Goal: Complete application form: Complete application form

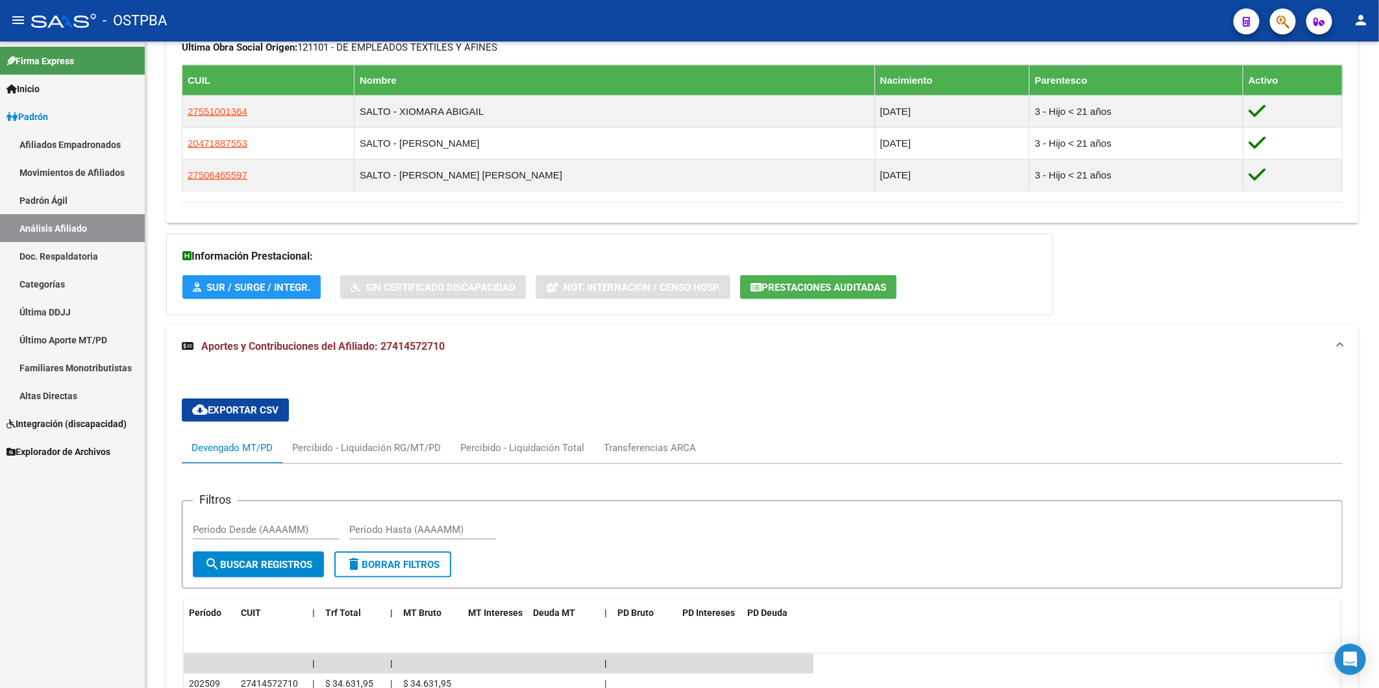
scroll to position [542, 0]
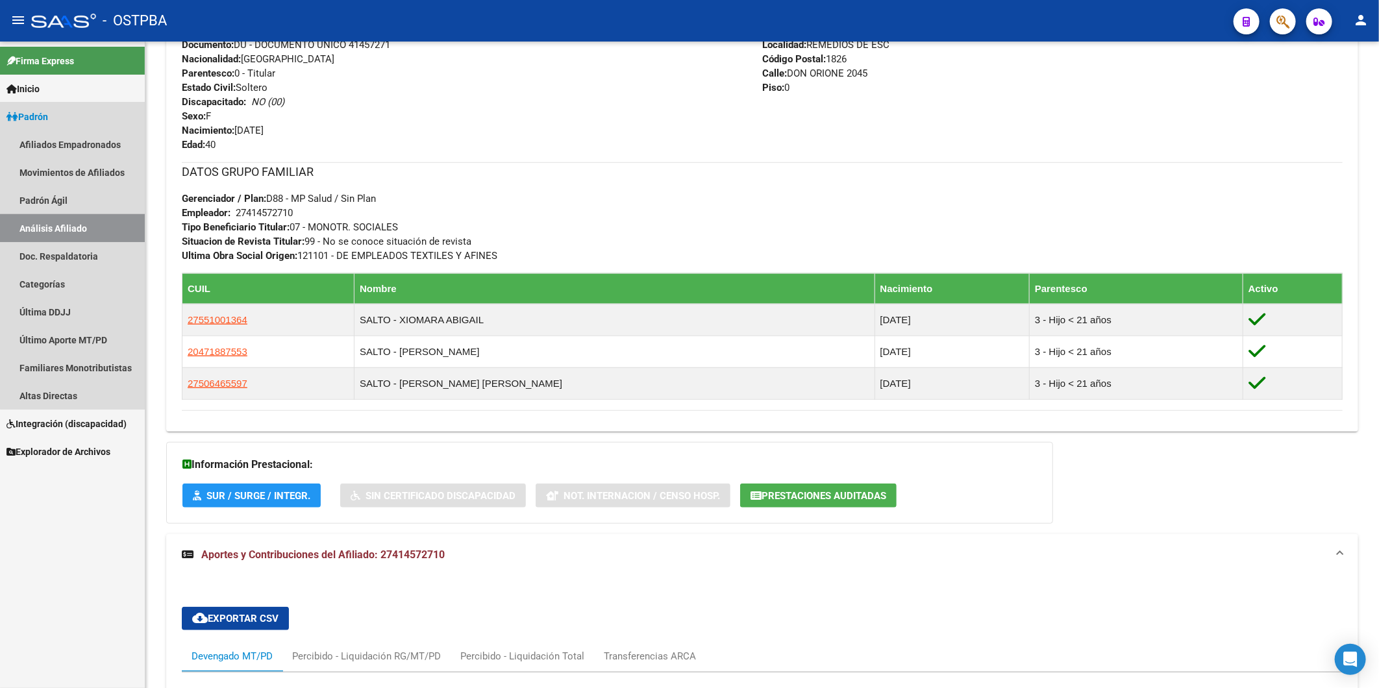
click at [108, 227] on link "Análisis Afiliado" at bounding box center [72, 228] width 145 height 28
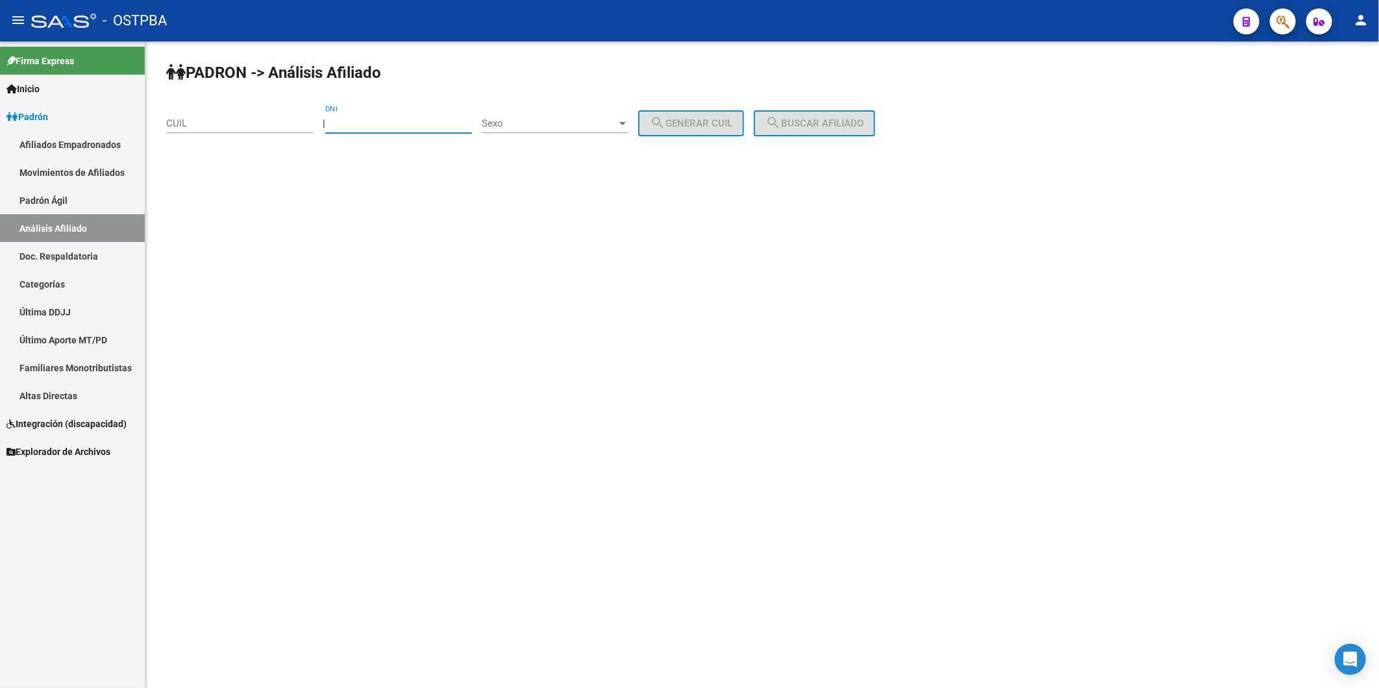
click at [380, 120] on input "DNI" at bounding box center [398, 124] width 147 height 12
paste input "41327676"
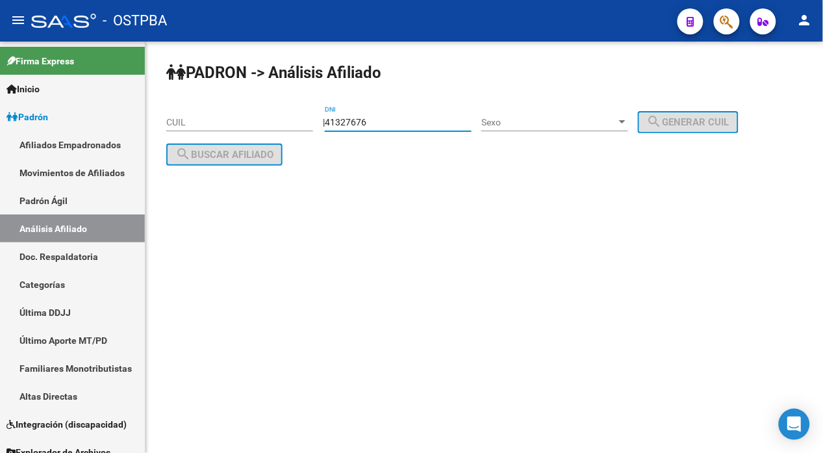
type input "41327676"
click at [625, 122] on div at bounding box center [622, 121] width 6 height 3
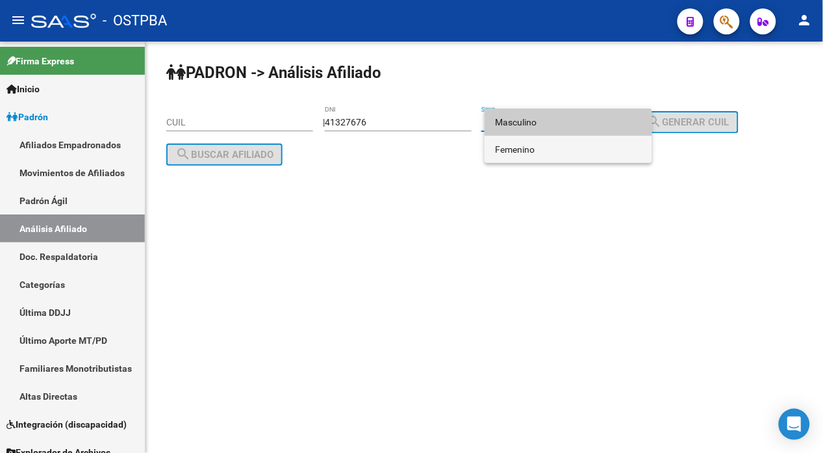
click at [605, 155] on span "Femenino" at bounding box center [568, 149] width 147 height 27
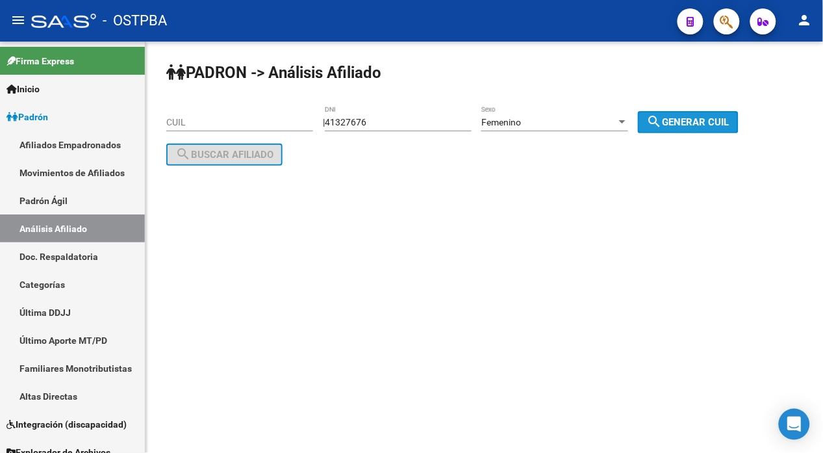
click at [729, 124] on span "search Generar CUIL" at bounding box center [688, 122] width 82 height 12
type input "23-41327676-4"
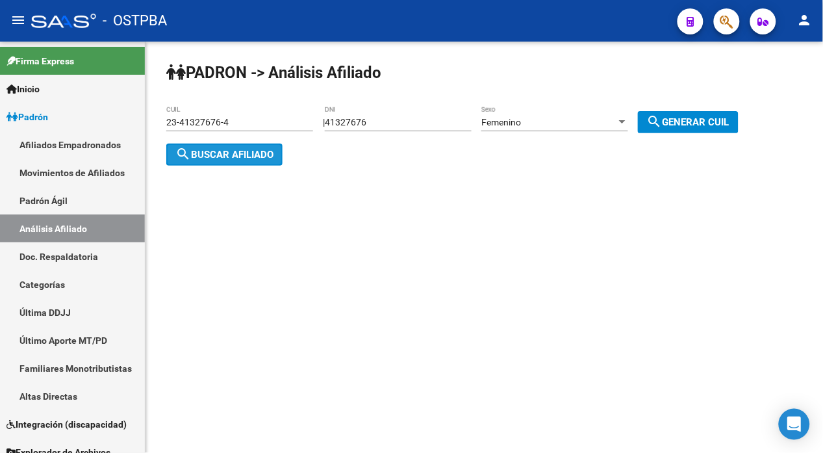
click at [218, 157] on span "search Buscar afiliado" at bounding box center [224, 155] width 98 height 12
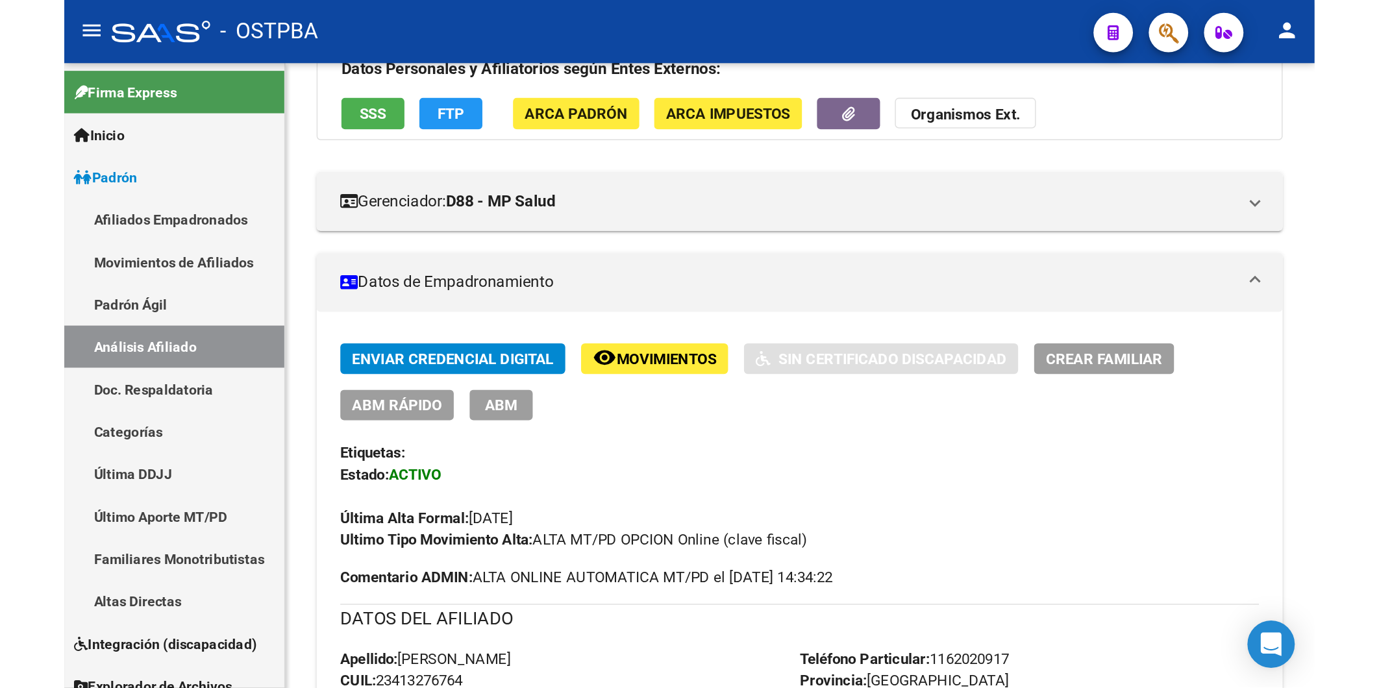
scroll to position [147, 0]
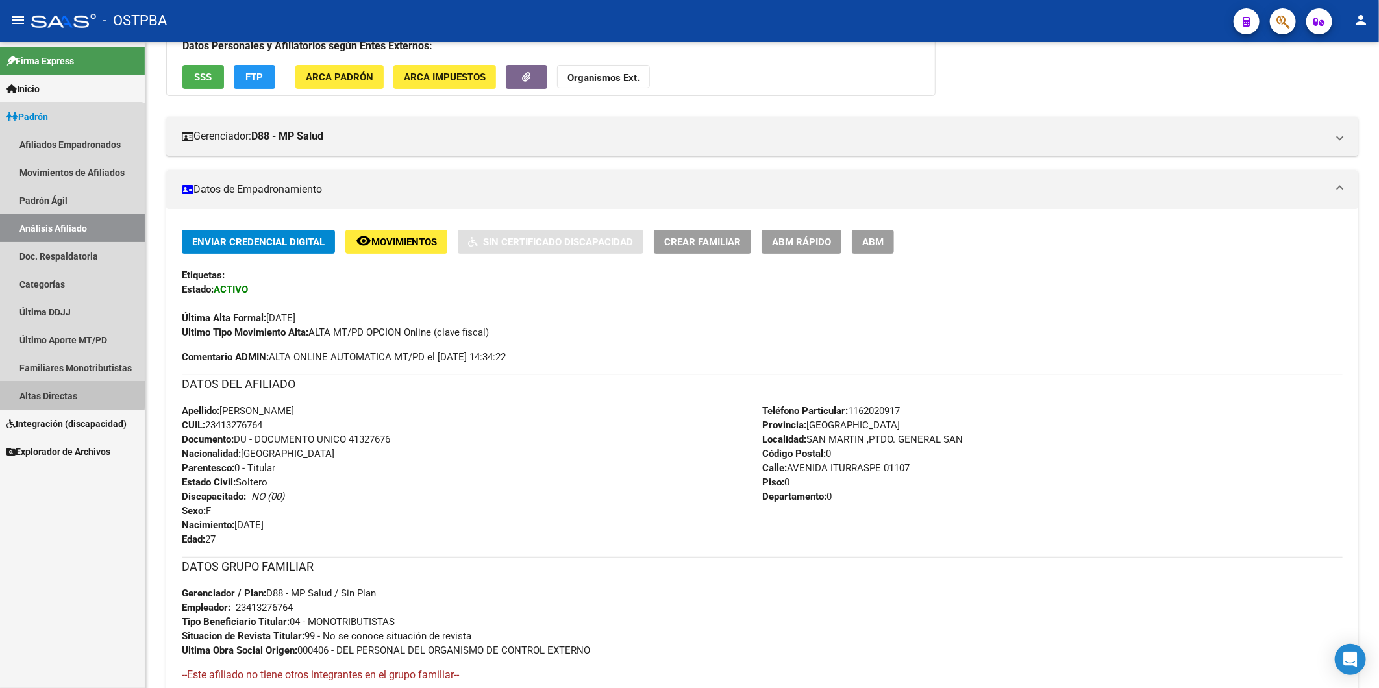
click at [60, 394] on link "Altas Directas" at bounding box center [72, 396] width 145 height 28
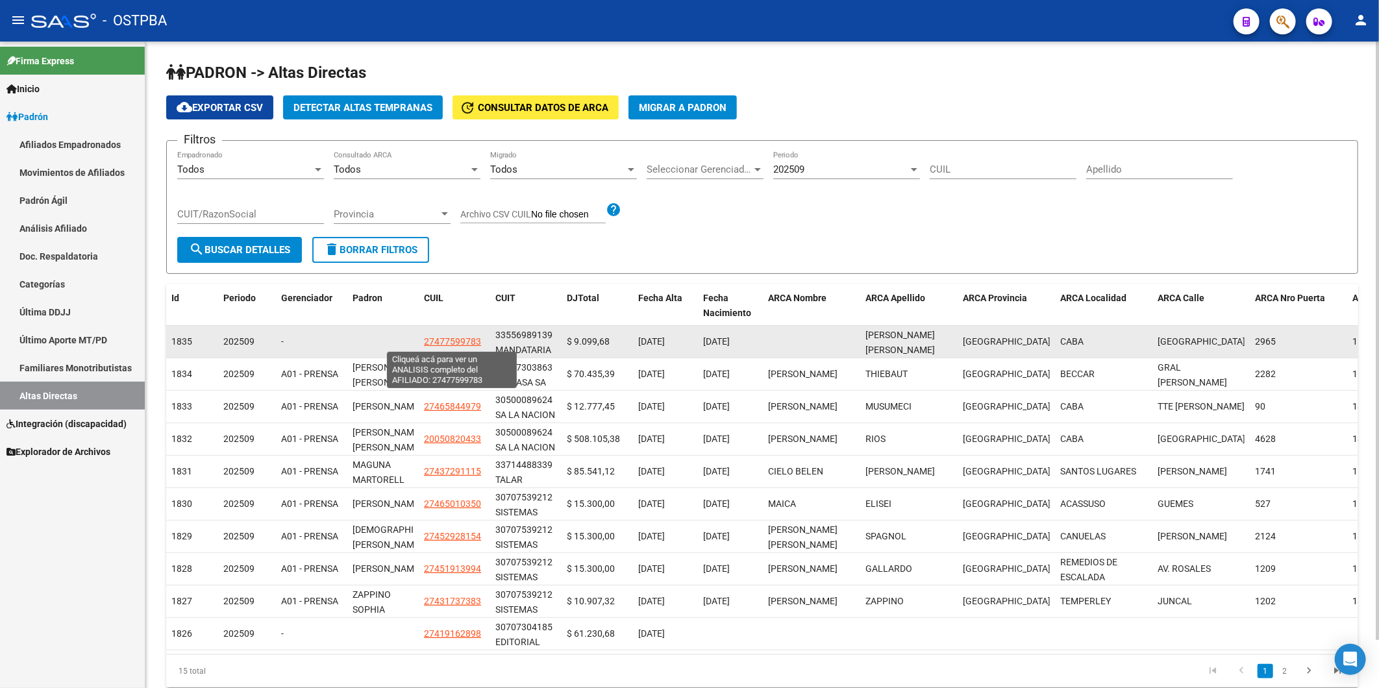
click at [462, 339] on span "27477599783" at bounding box center [452, 341] width 57 height 10
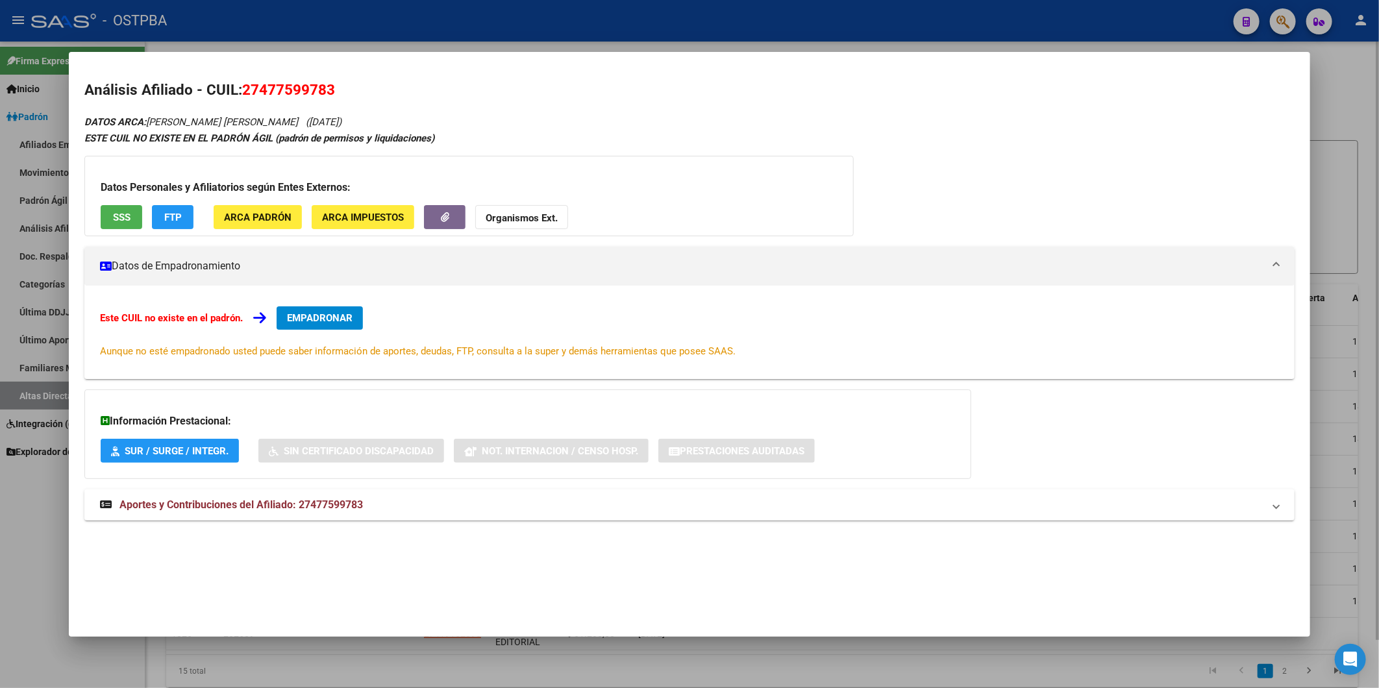
click at [1335, 94] on div at bounding box center [689, 344] width 1379 height 688
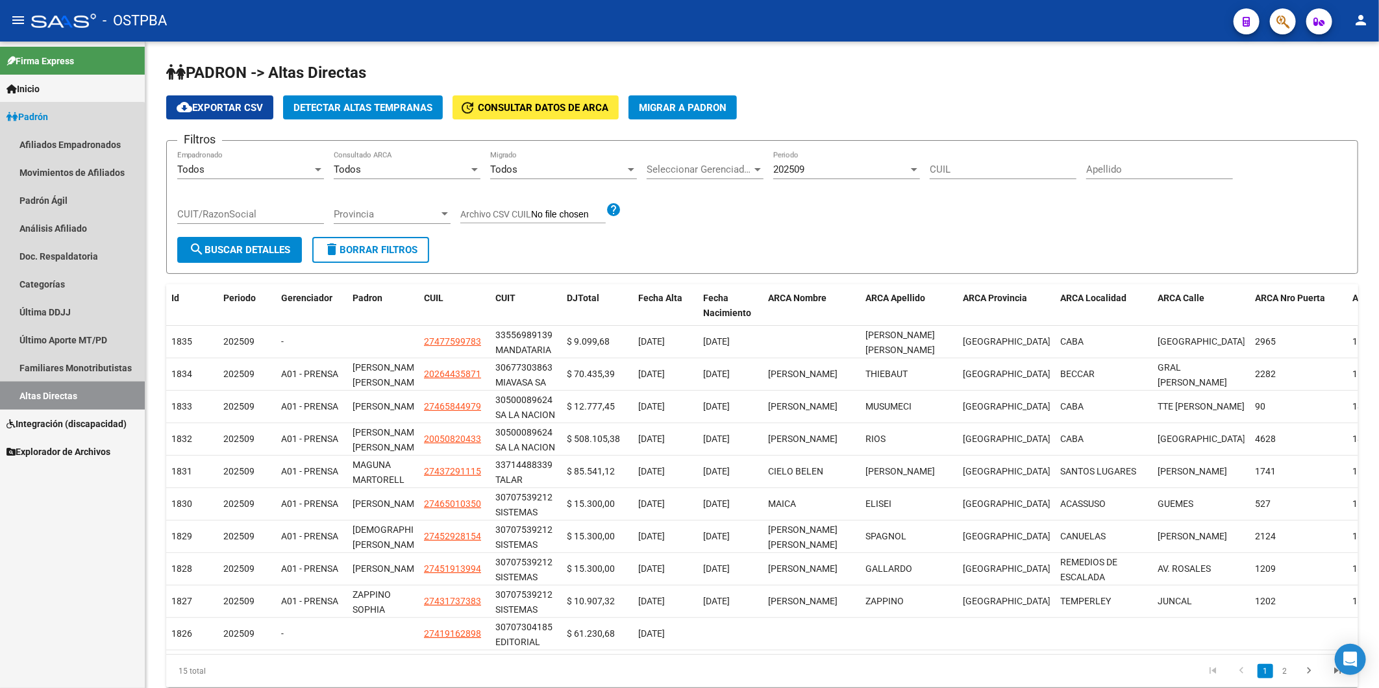
click at [57, 397] on link "Altas Directas" at bounding box center [72, 396] width 145 height 28
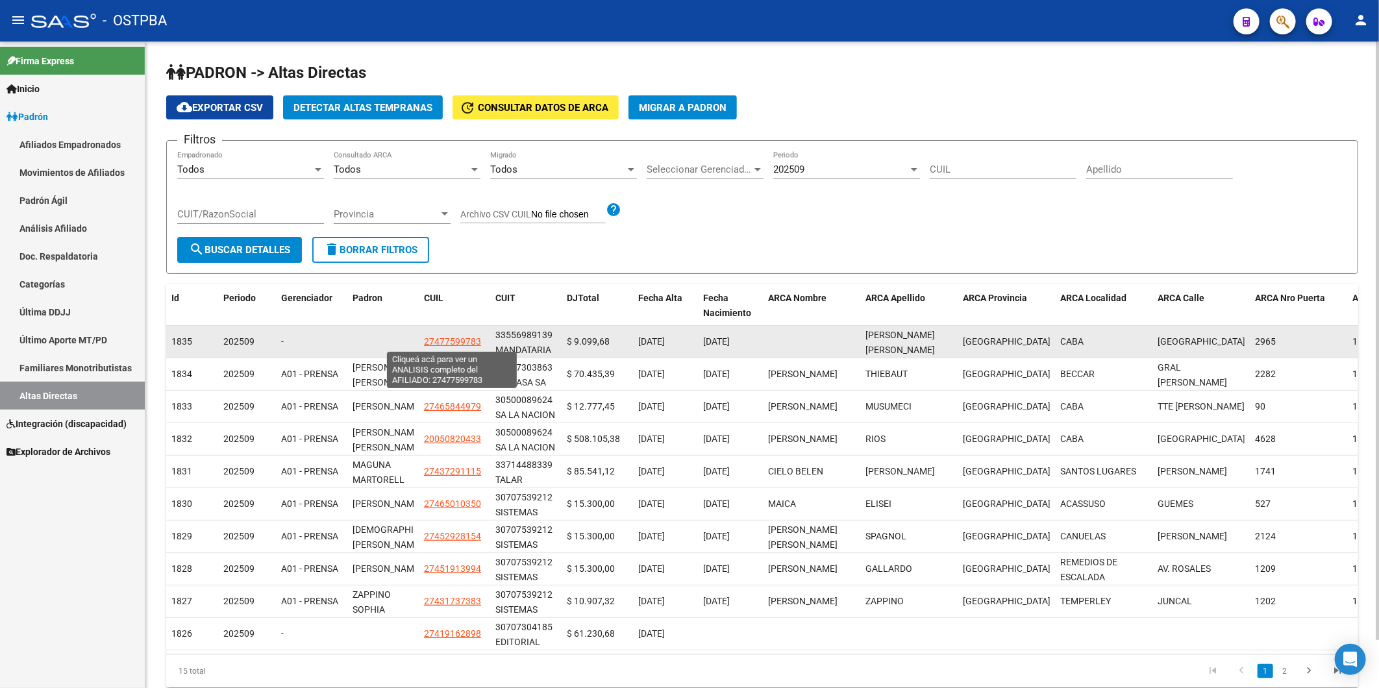
click at [469, 345] on span "27477599783" at bounding box center [452, 341] width 57 height 10
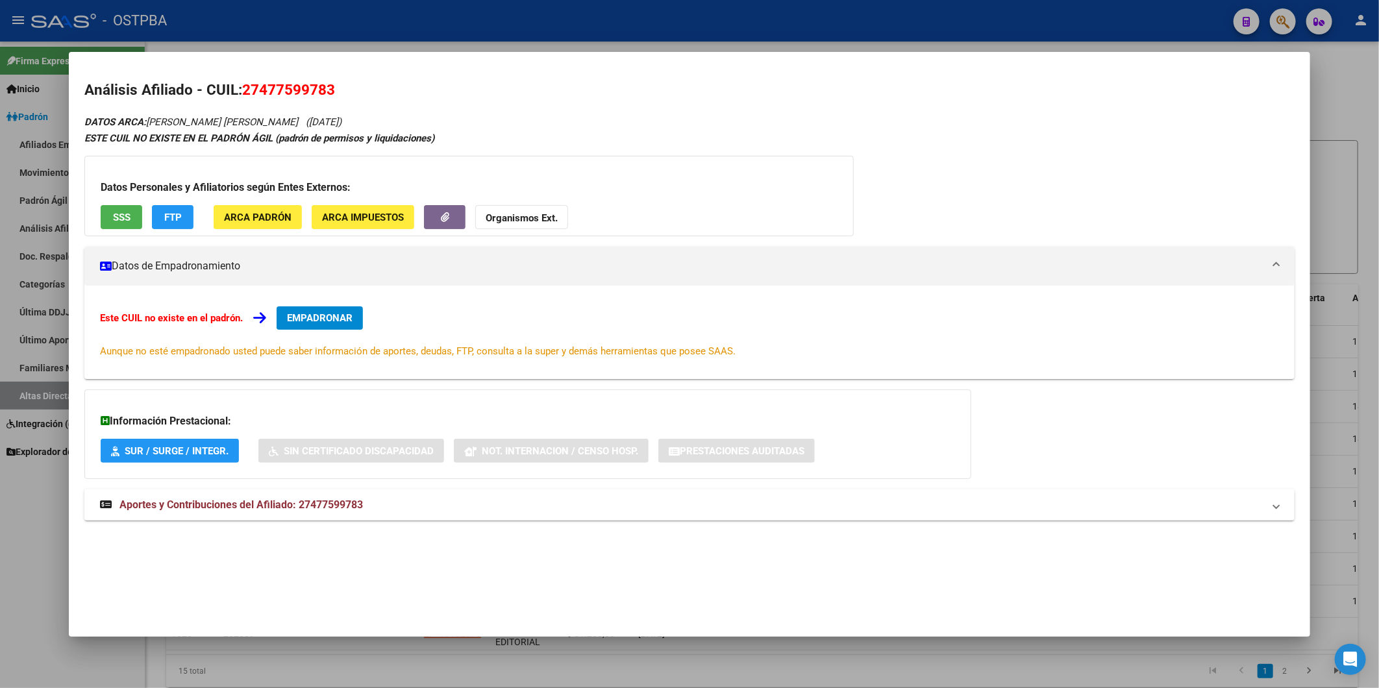
click at [335, 320] on span "EMPADRONAR" at bounding box center [320, 318] width 66 height 12
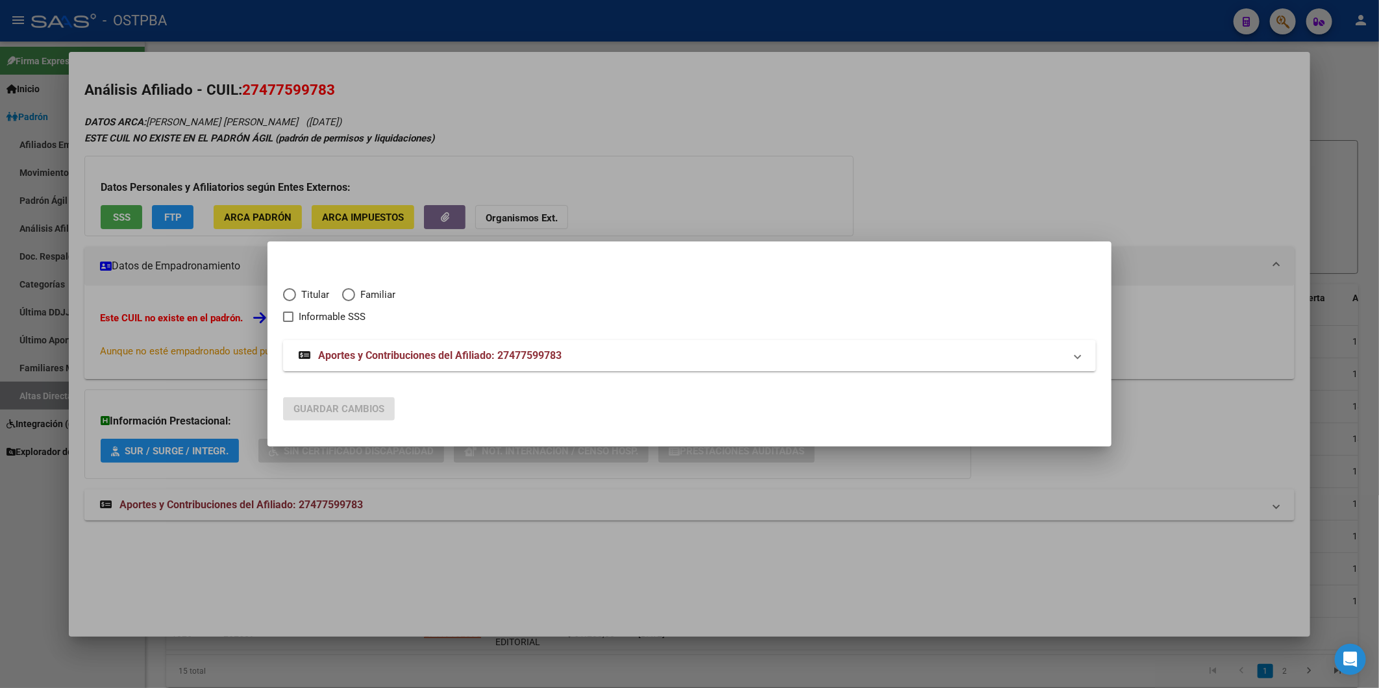
click at [307, 297] on span "Titular" at bounding box center [312, 295] width 33 height 15
click at [296, 297] on input "Titular" at bounding box center [289, 294] width 13 height 13
radio input "true"
checkbox input "true"
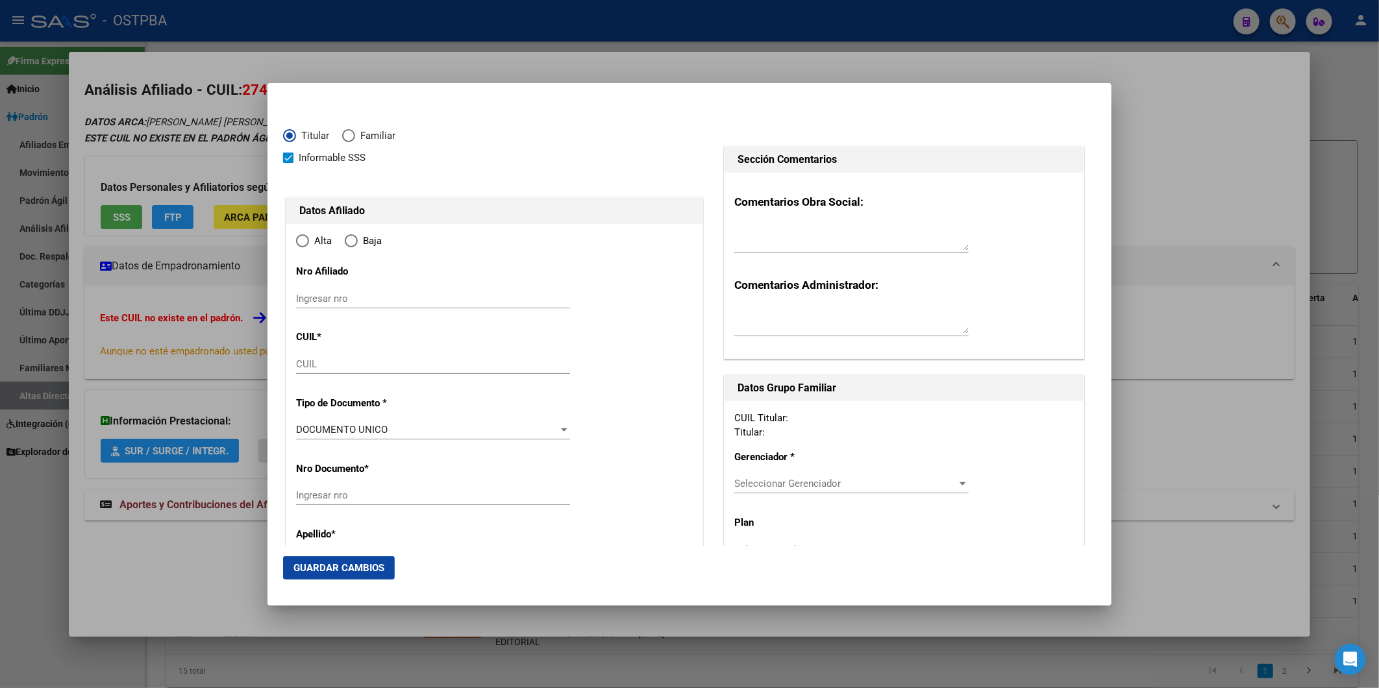
type input "27-47759978-3"
type input "47759978"
type input "[PERSON_NAME] [PERSON_NAME]"
type input "[DATE]"
type input "CABA"
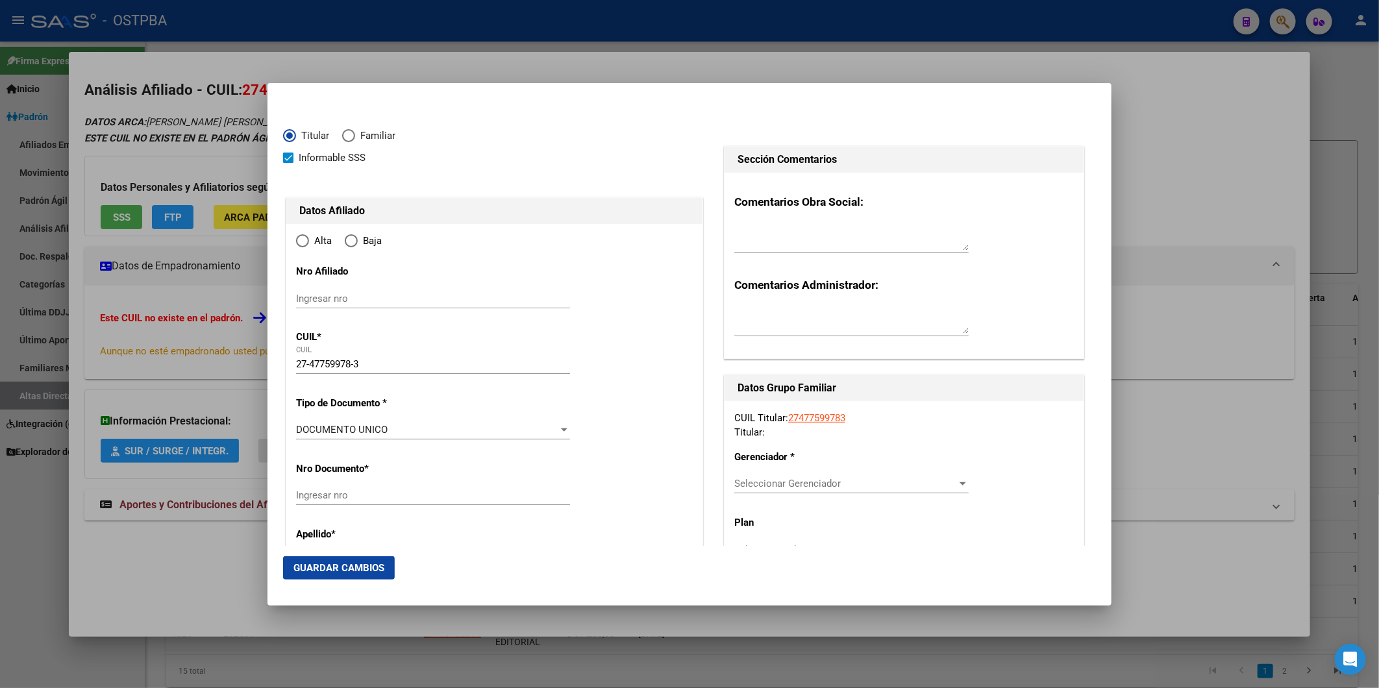
type input "1180"
type input "[GEOGRAPHIC_DATA]"
type input "2965"
type input "CABA"
radio input "true"
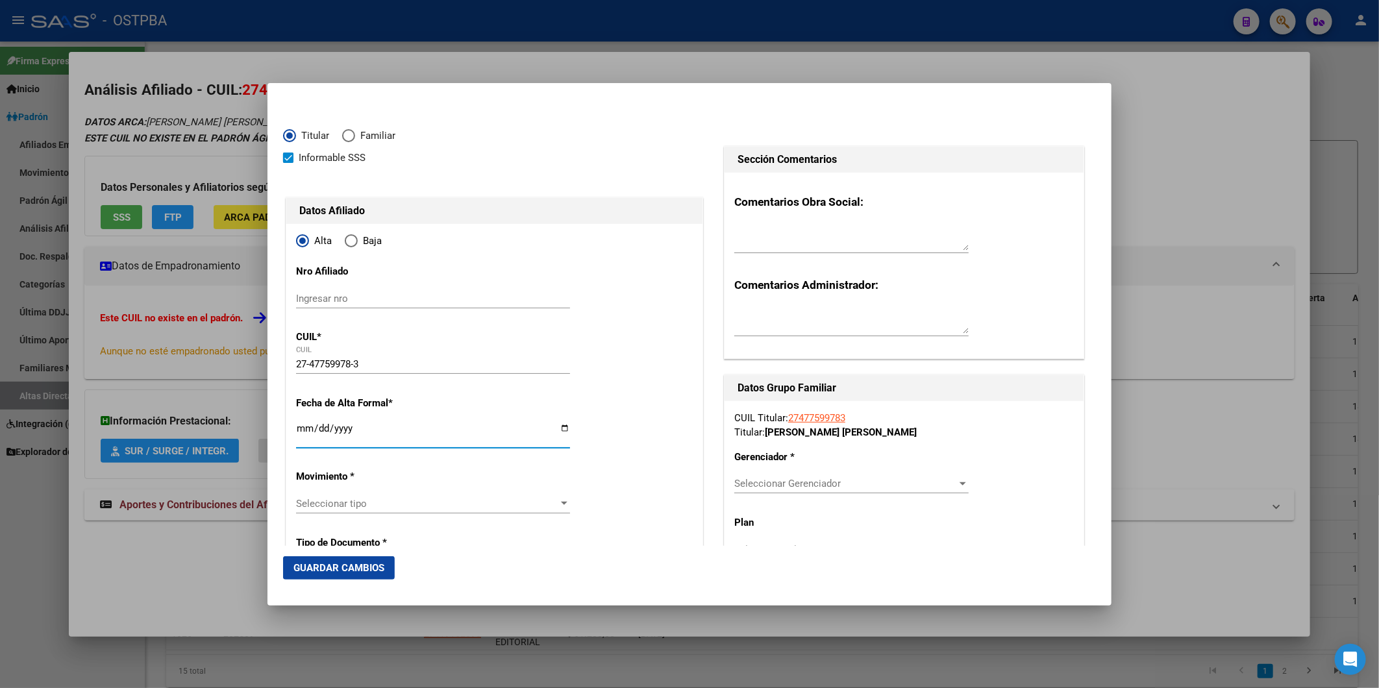
click at [303, 427] on input "Ingresar fecha" at bounding box center [433, 433] width 274 height 21
type input "[DATE]"
click at [560, 507] on div at bounding box center [565, 504] width 12 height 10
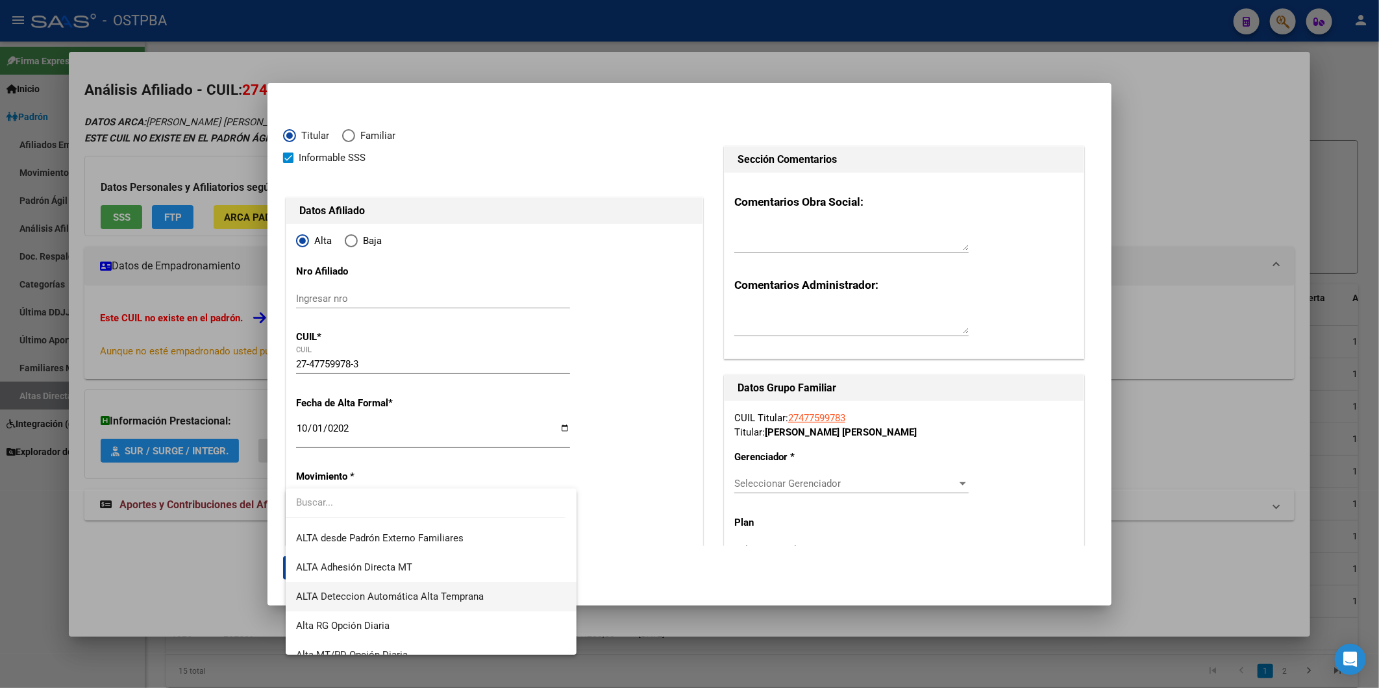
scroll to position [447, 0]
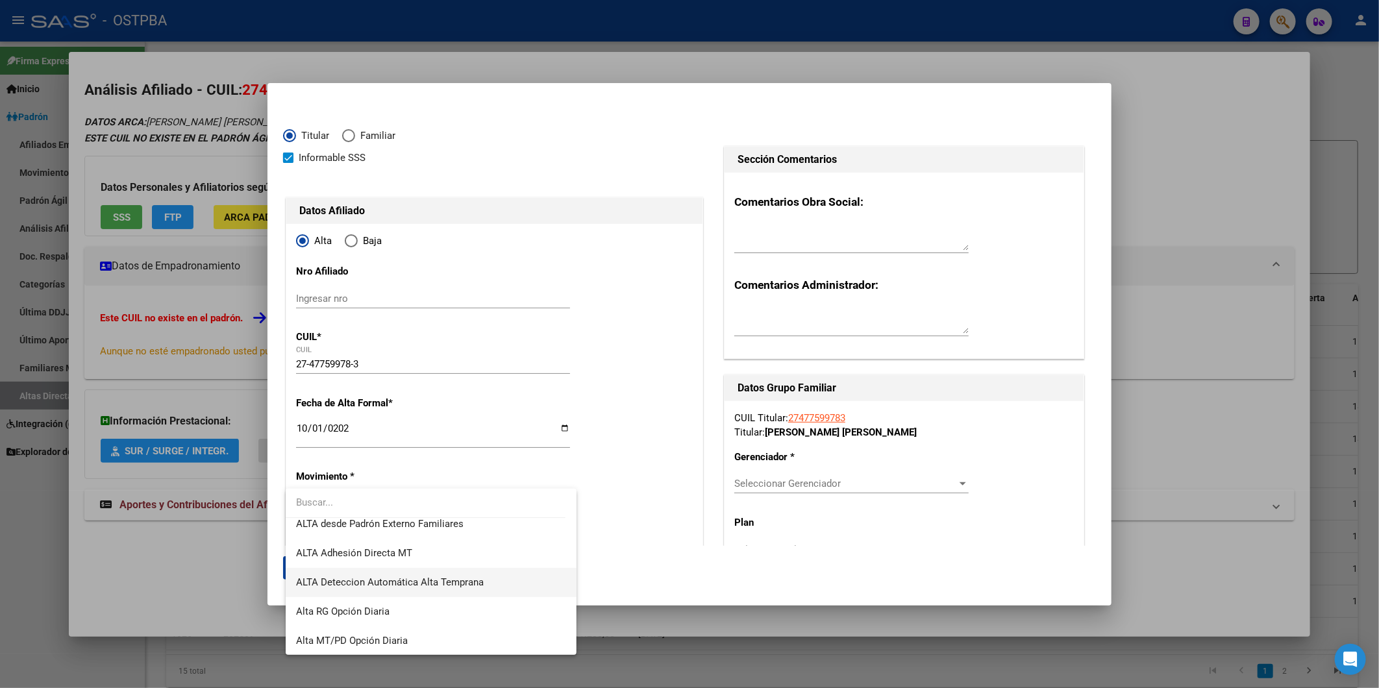
click at [499, 578] on span "ALTA Deteccion Automática Alta Temprana" at bounding box center [431, 582] width 270 height 29
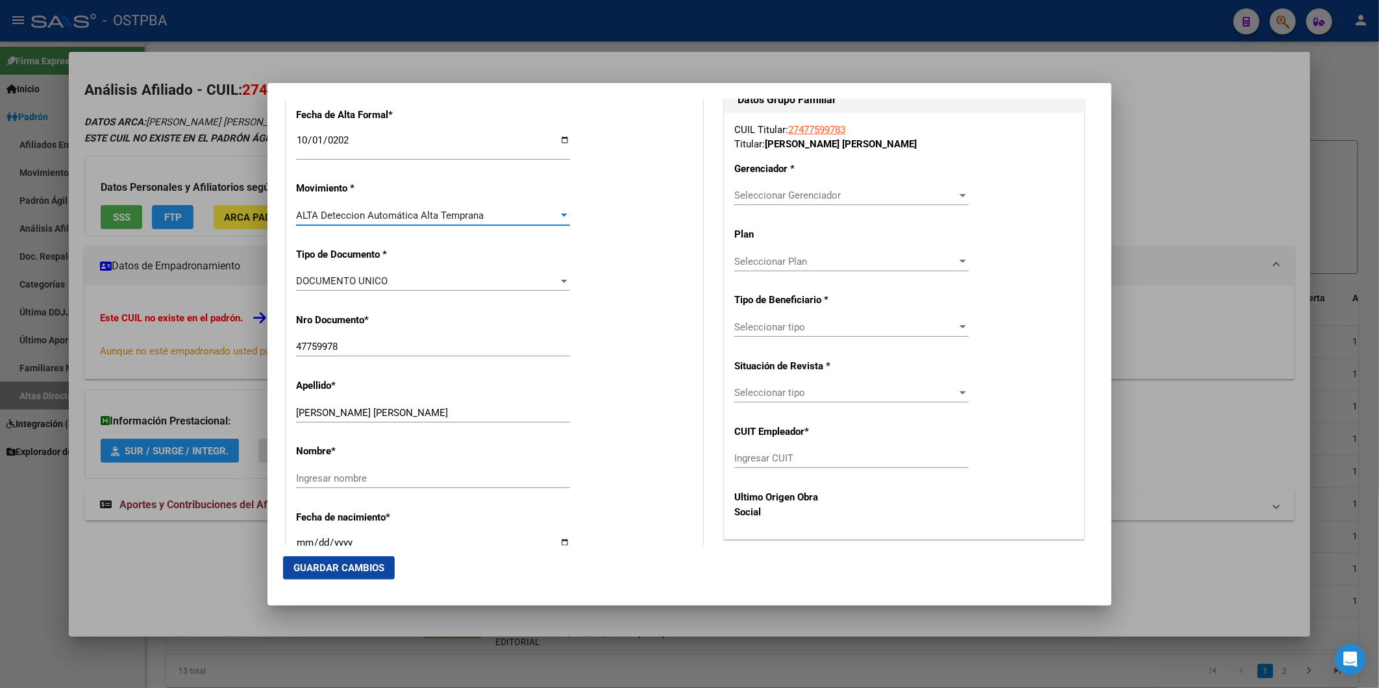
scroll to position [505, 0]
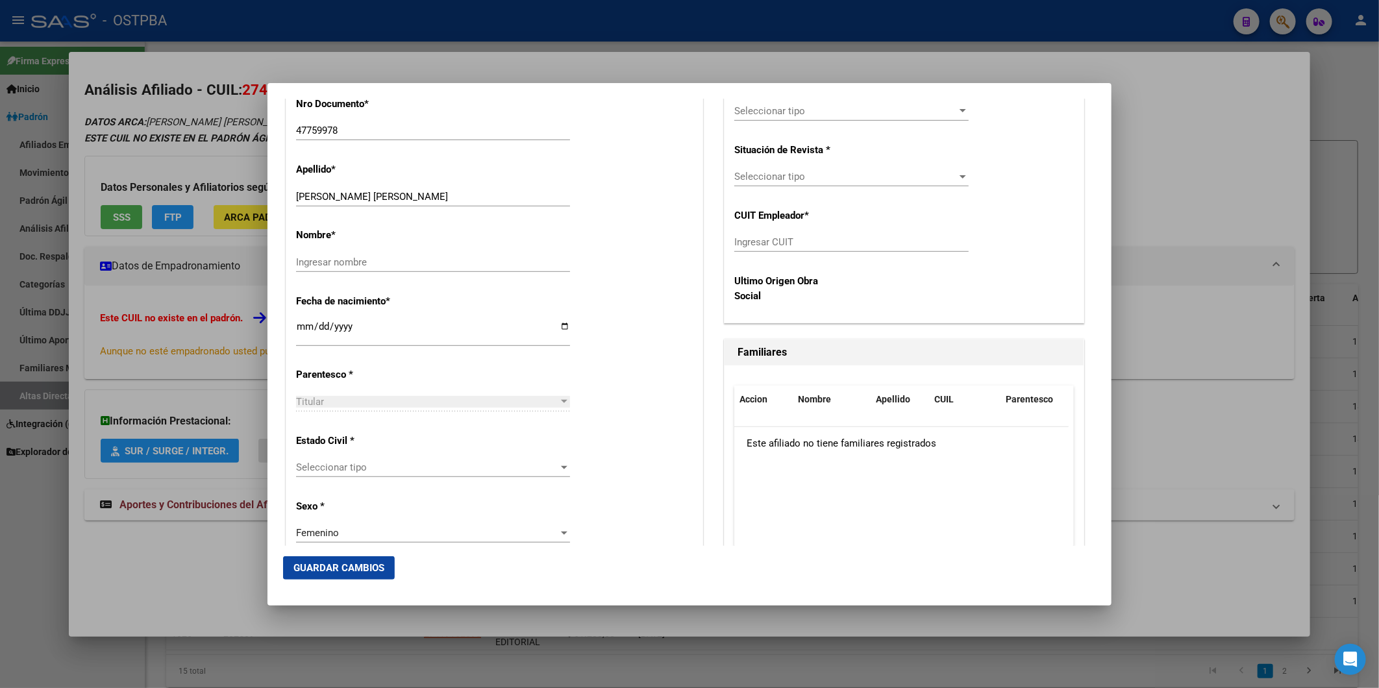
click at [561, 468] on div at bounding box center [564, 467] width 6 height 3
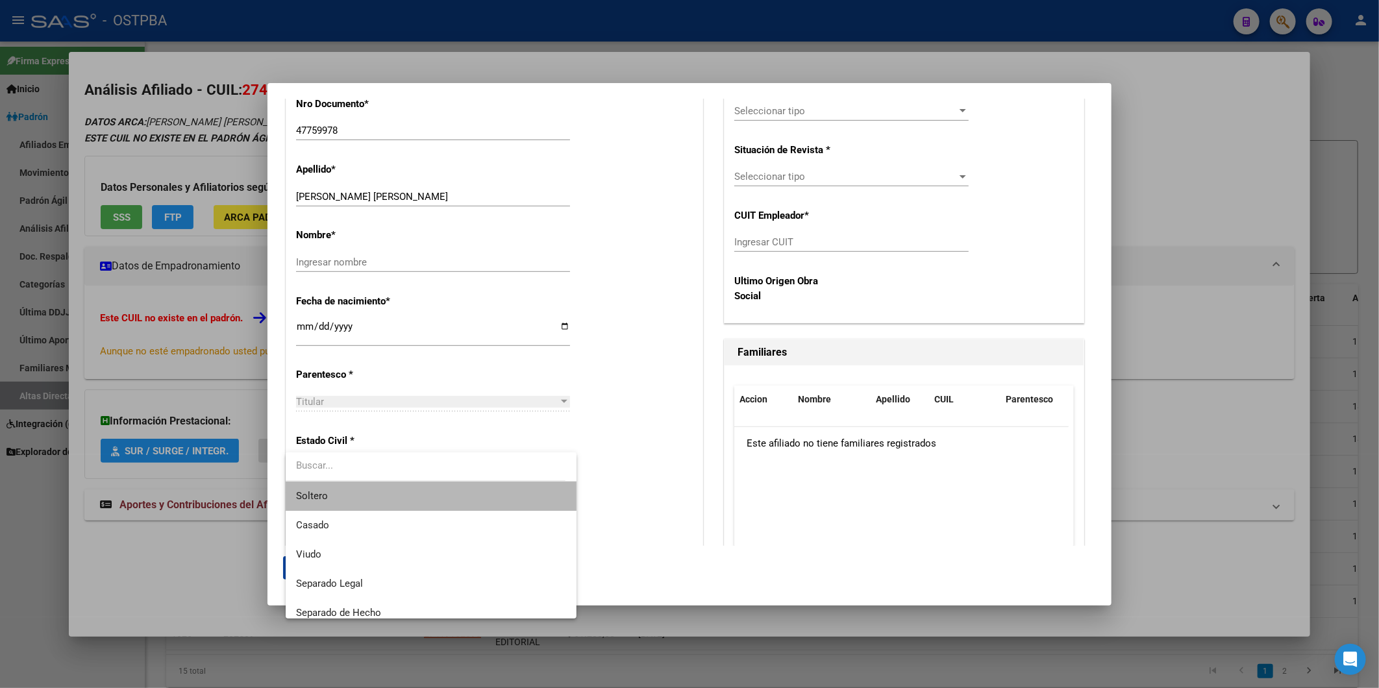
click at [537, 492] on span "Soltero" at bounding box center [431, 496] width 270 height 29
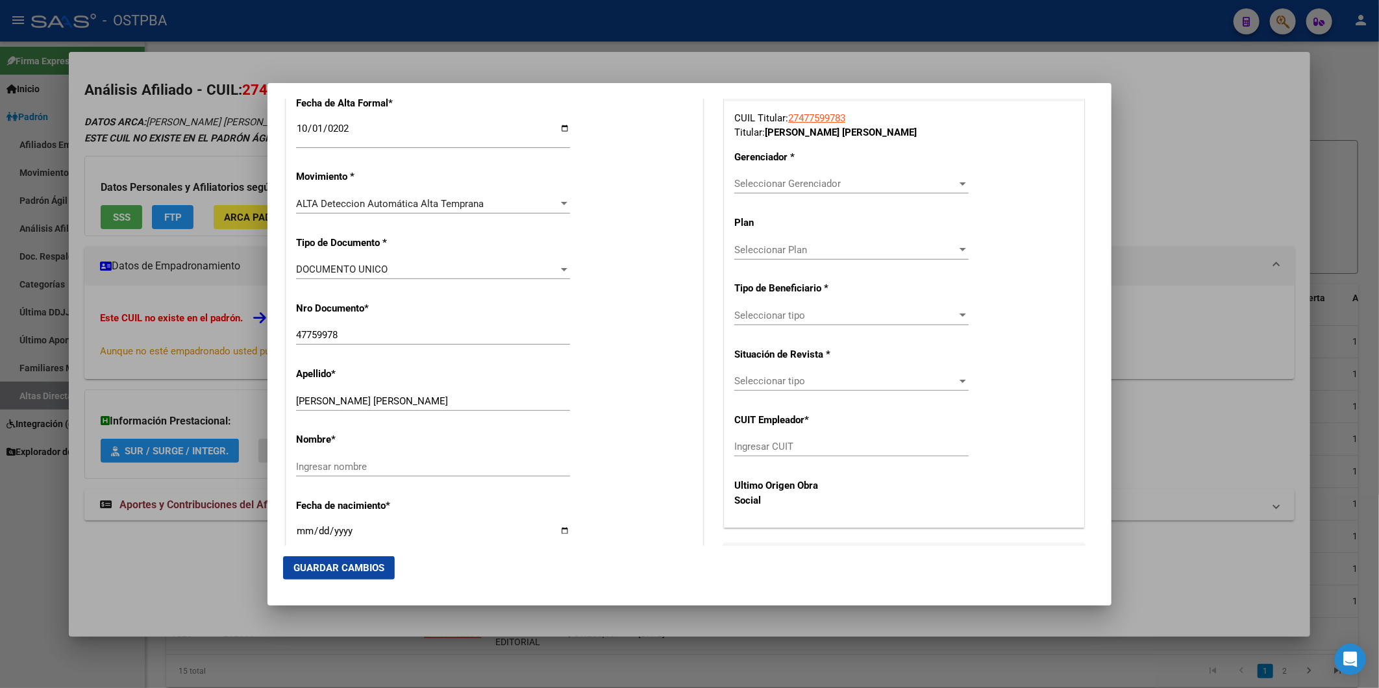
scroll to position [156, 0]
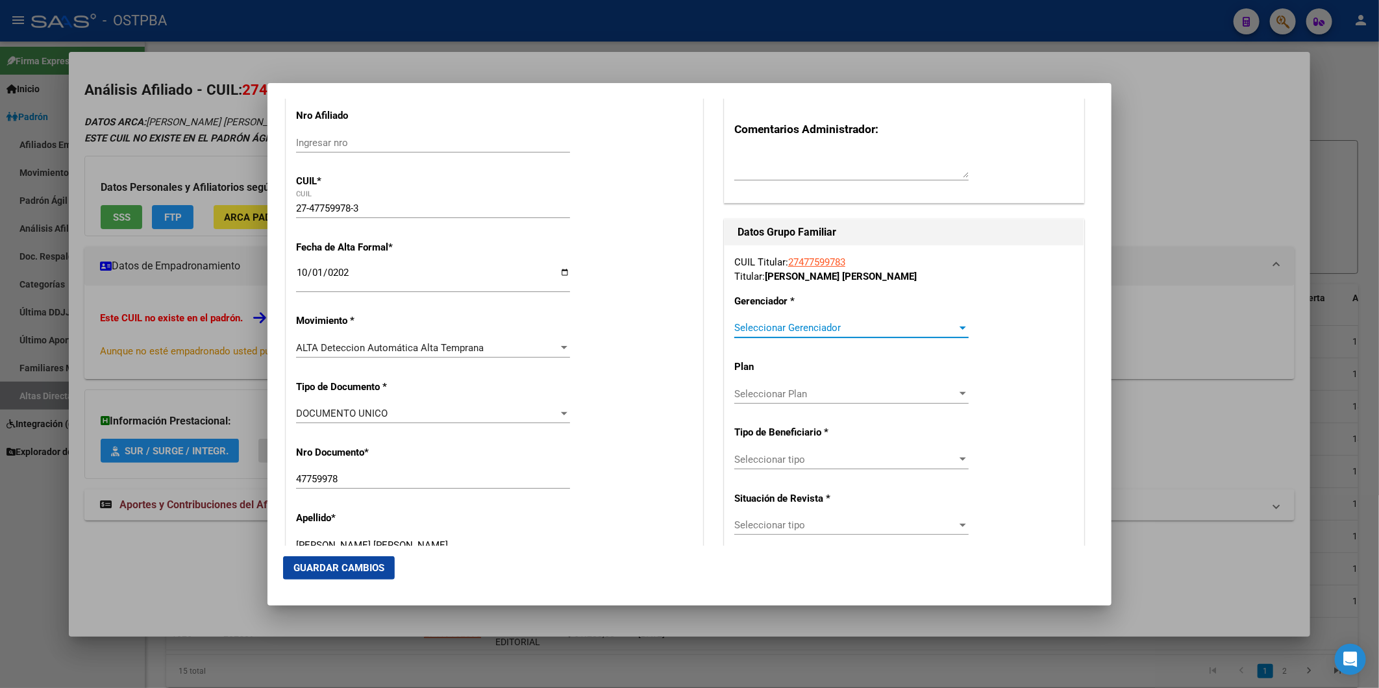
click at [960, 328] on div at bounding box center [963, 328] width 6 height 3
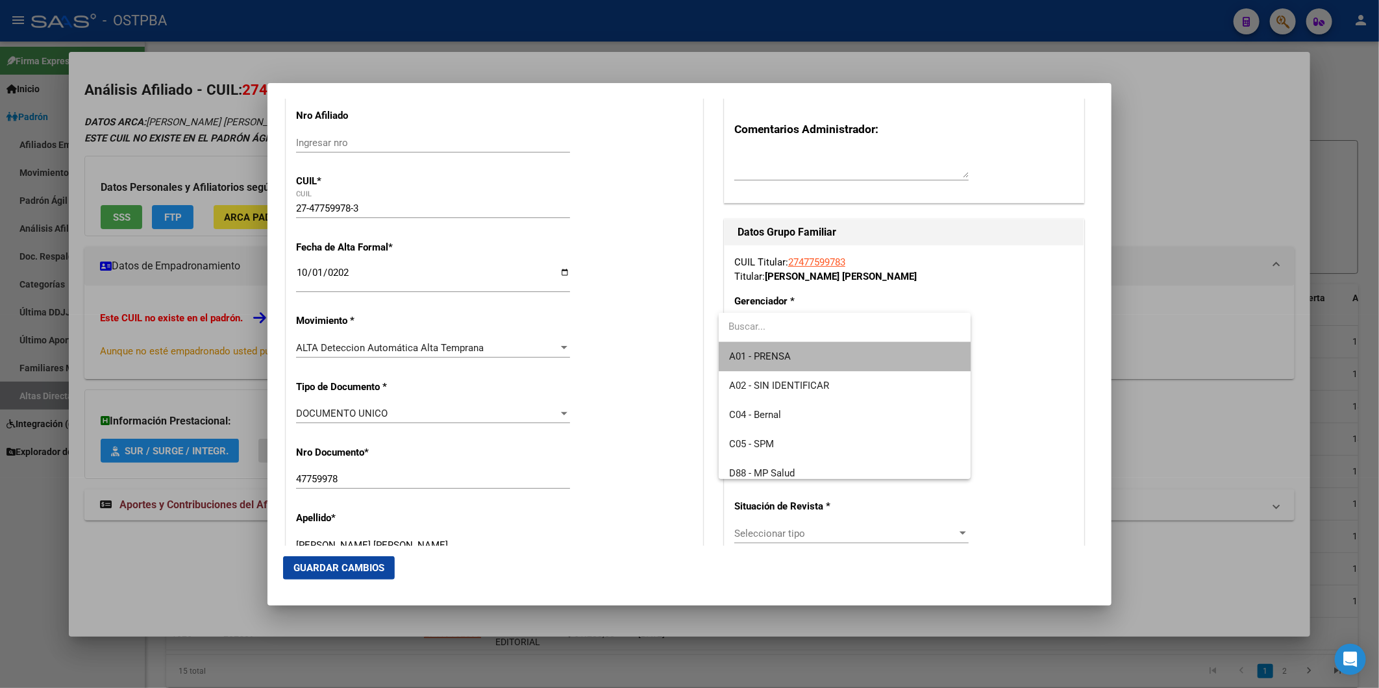
click at [924, 353] on span "A01 - PRENSA" at bounding box center [844, 356] width 231 height 29
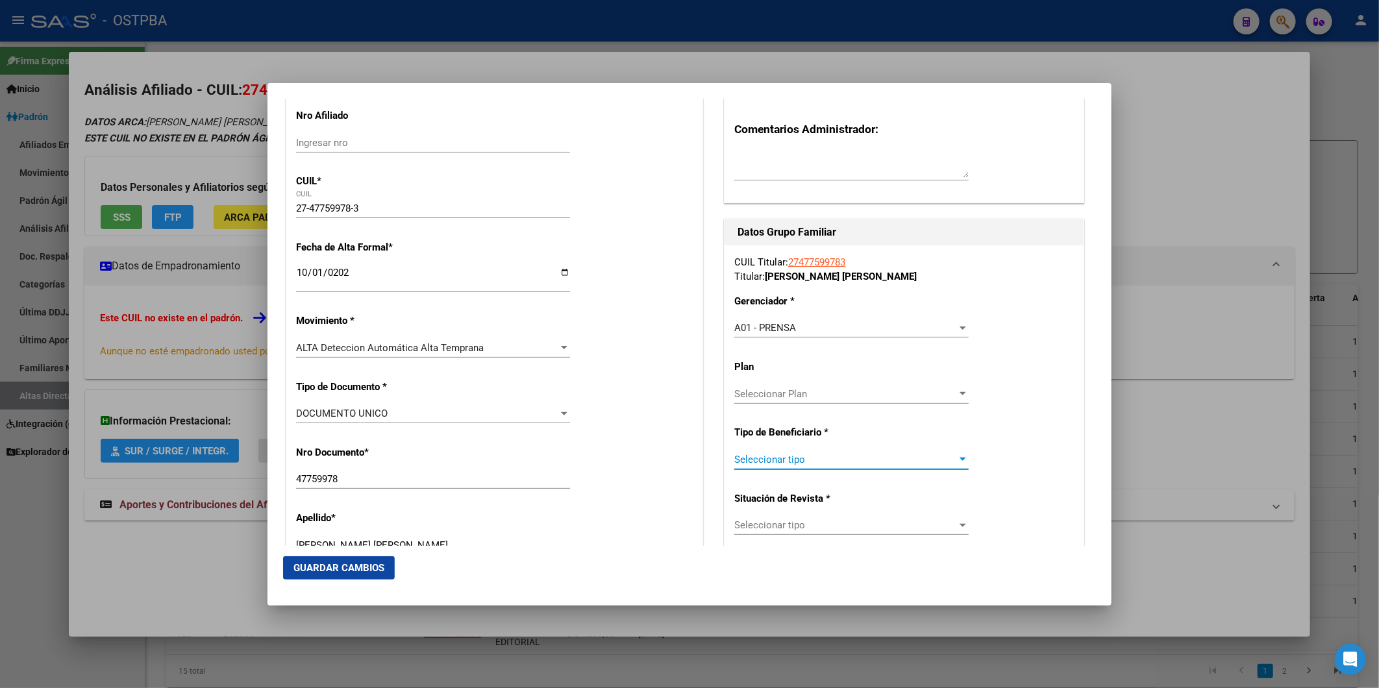
click at [948, 459] on span "Seleccionar tipo" at bounding box center [846, 460] width 223 height 12
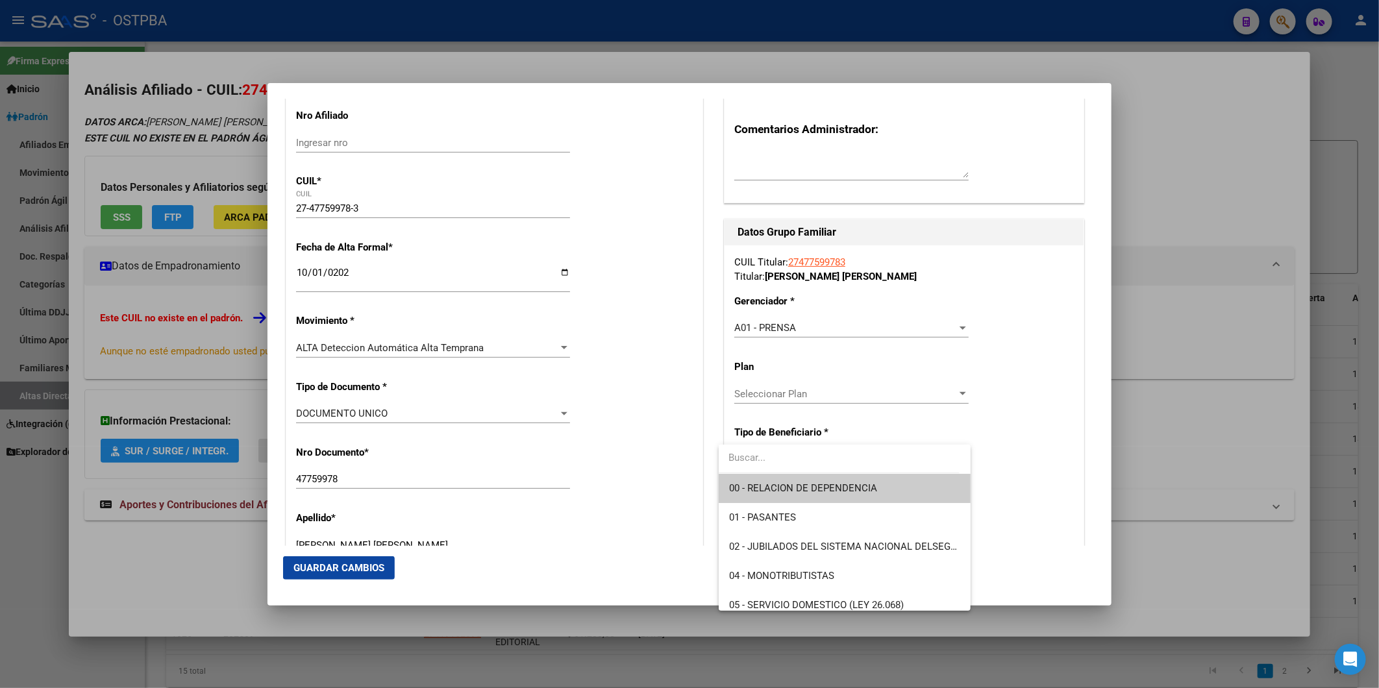
click at [886, 489] on span "00 - RELACION DE DEPENDENCIA" at bounding box center [844, 488] width 231 height 29
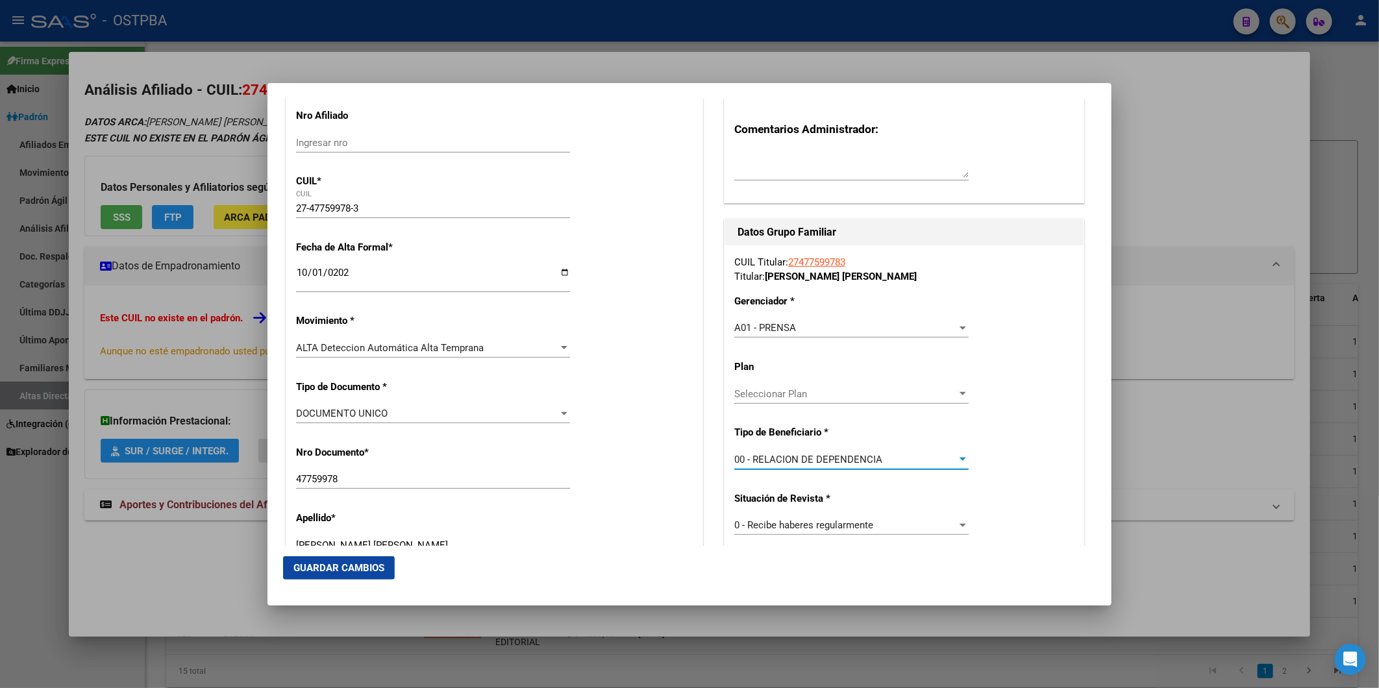
type input "33-55698913-9"
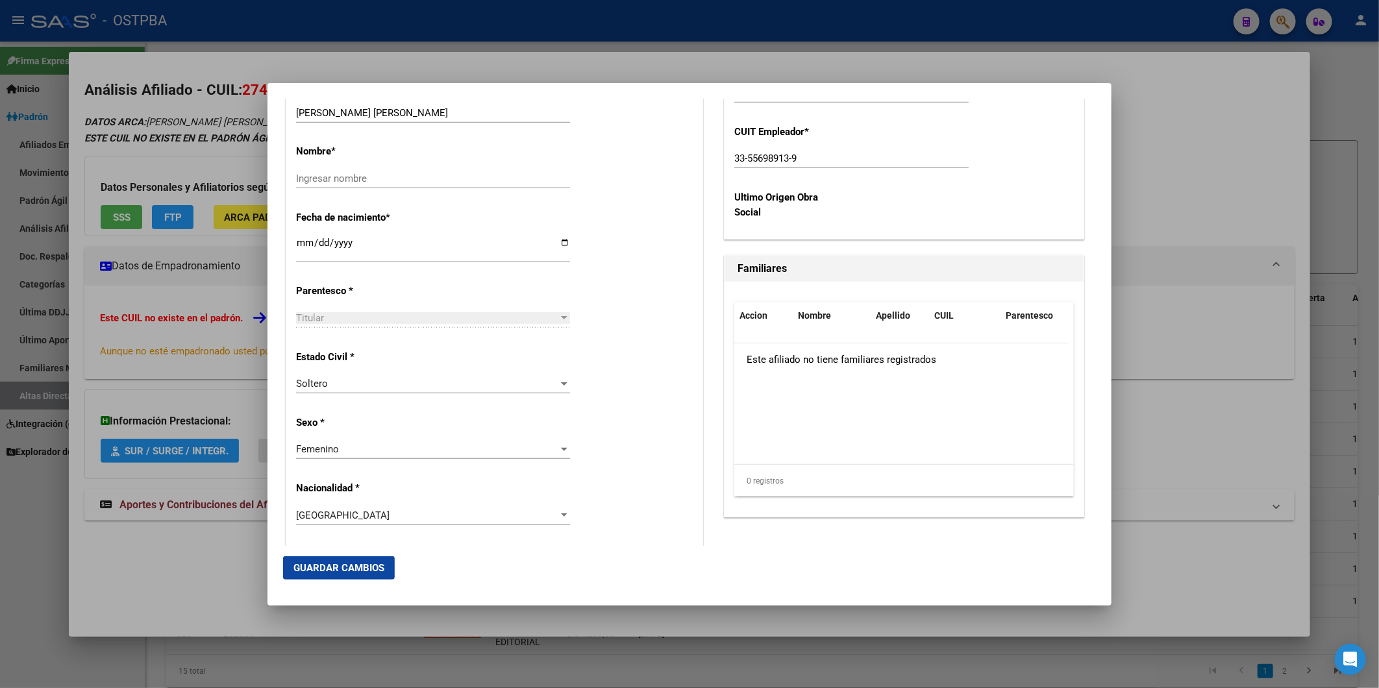
click at [368, 559] on button "Guardar Cambios" at bounding box center [339, 568] width 112 height 23
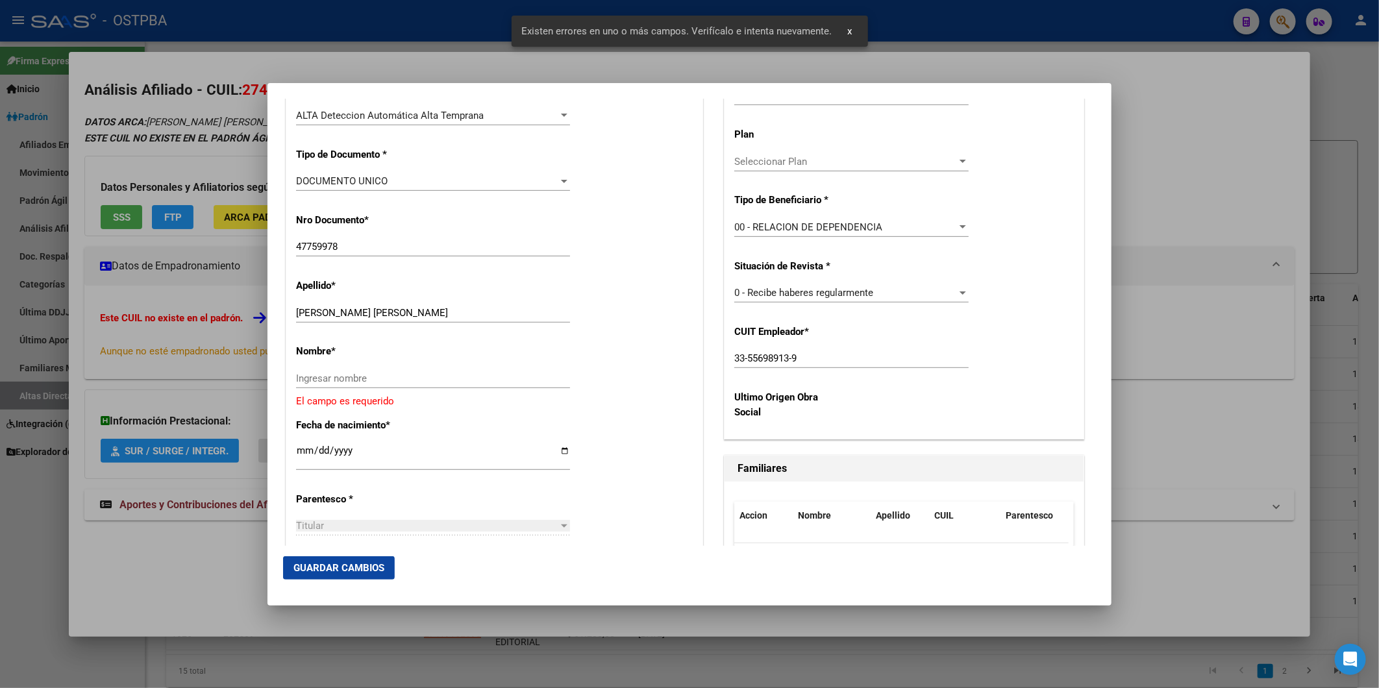
scroll to position [372, 0]
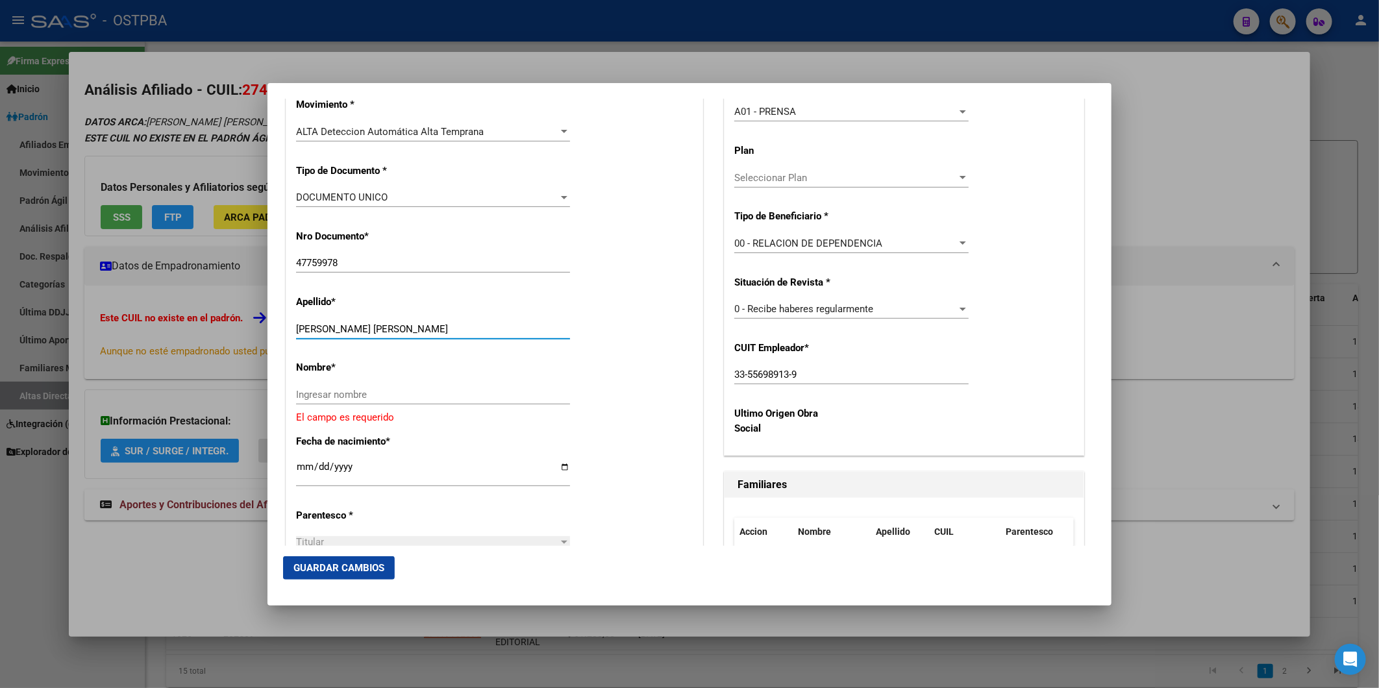
drag, startPoint x: 335, startPoint y: 327, endPoint x: 429, endPoint y: 325, distance: 93.5
click at [429, 325] on input "[PERSON_NAME] [PERSON_NAME]" at bounding box center [433, 329] width 274 height 12
type input "CASTRO"
click at [433, 396] on input "Ingresar nombre" at bounding box center [433, 395] width 274 height 12
paste input "[PERSON_NAME]"
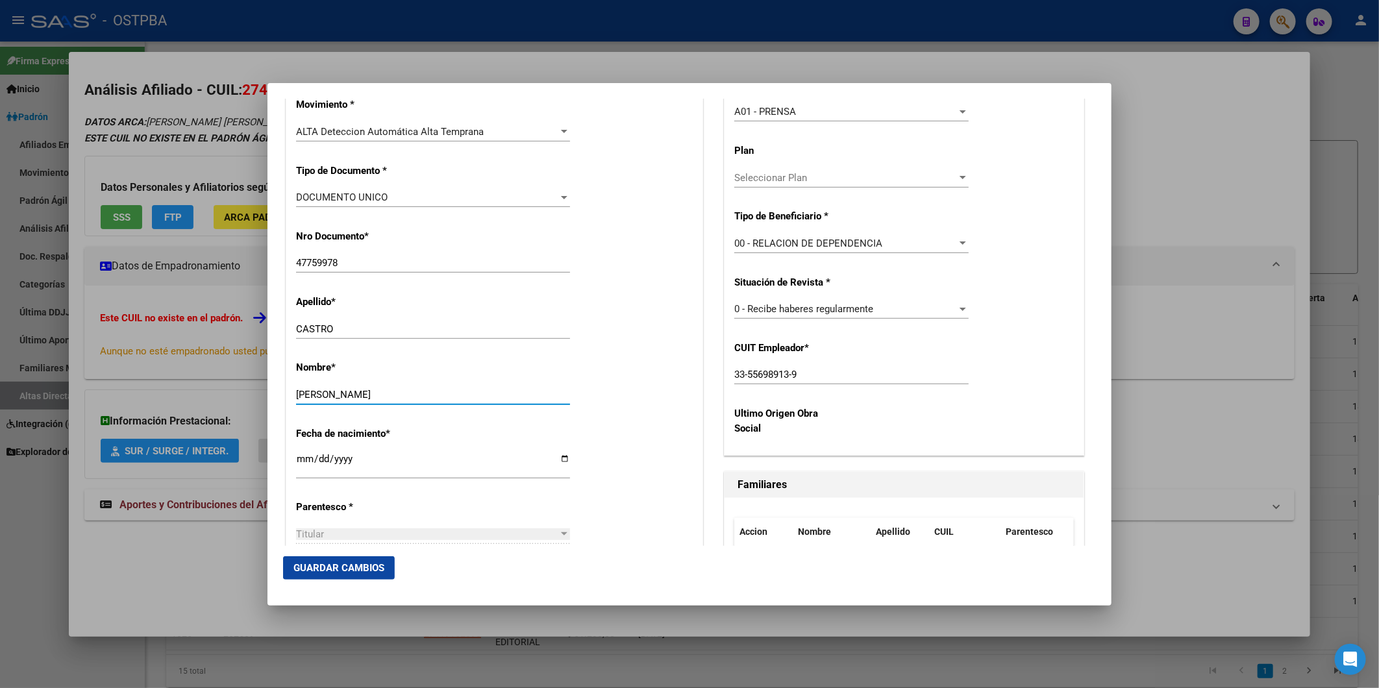
type input "[PERSON_NAME]"
click at [359, 568] on span "Guardar Cambios" at bounding box center [339, 568] width 91 height 12
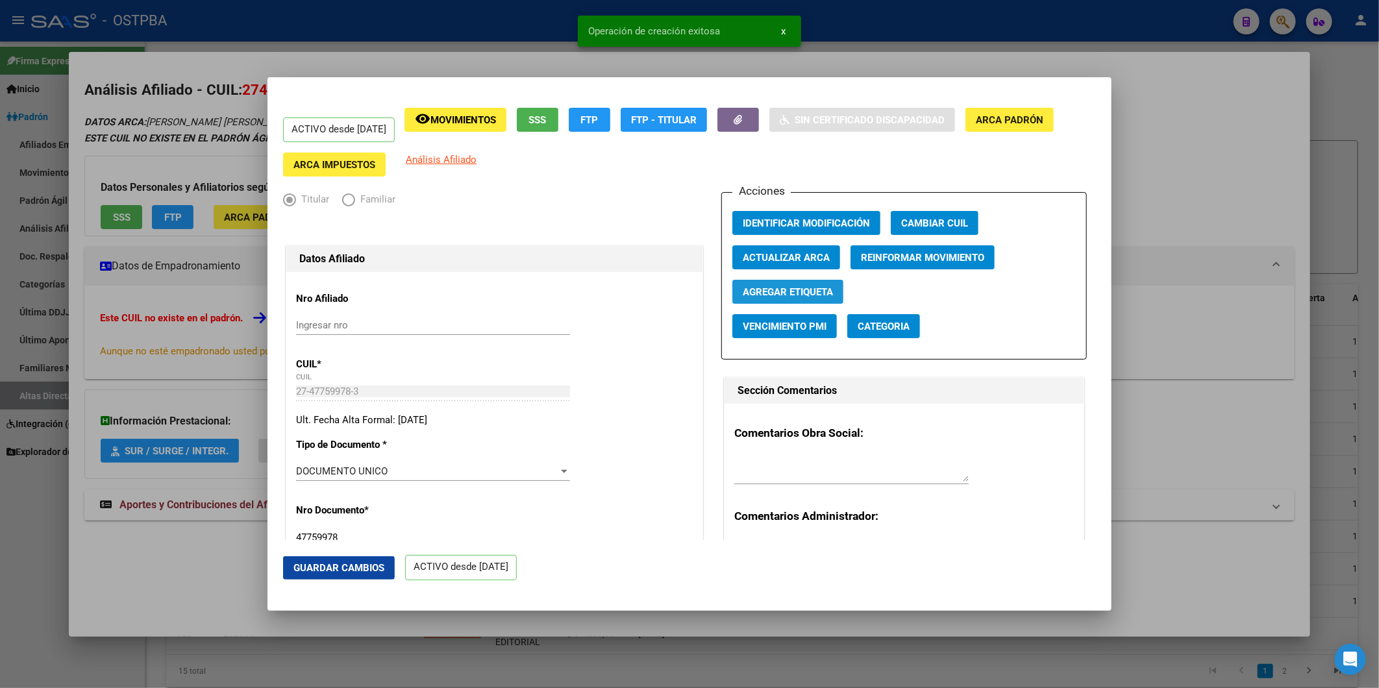
click at [796, 287] on span "Agregar Etiqueta" at bounding box center [788, 292] width 90 height 12
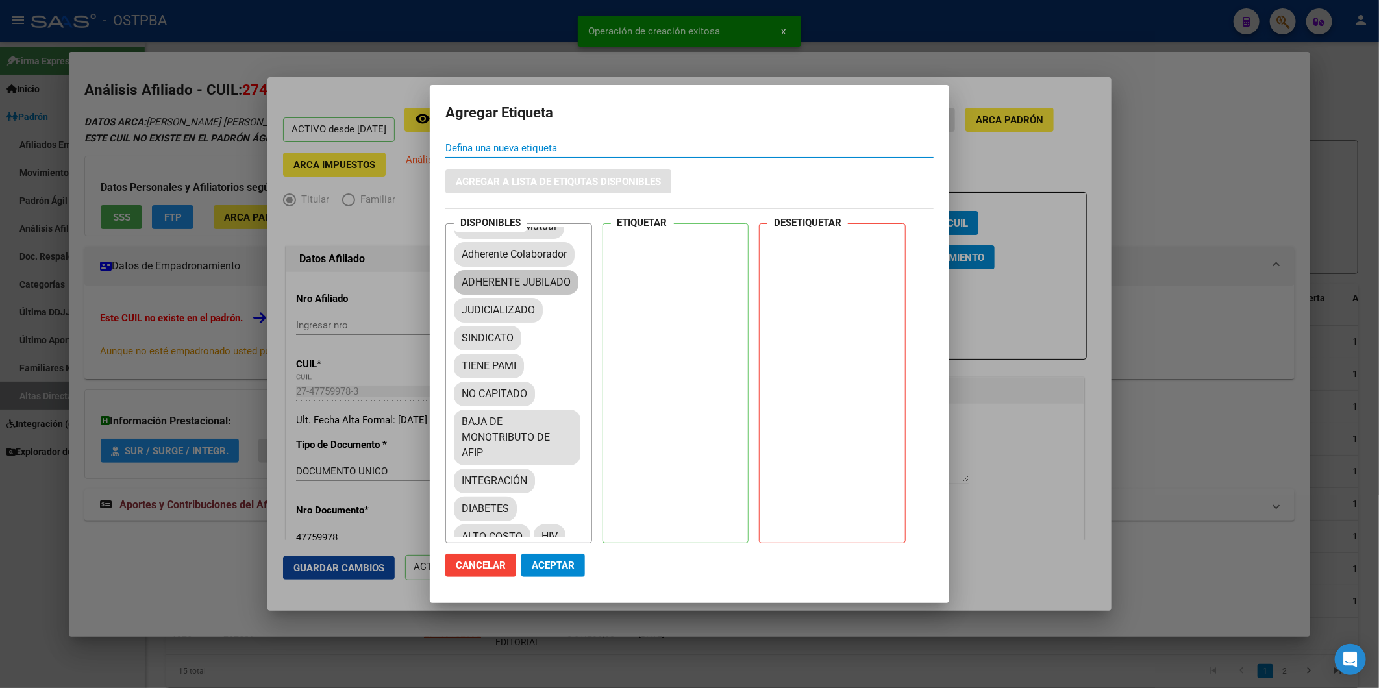
scroll to position [144, 0]
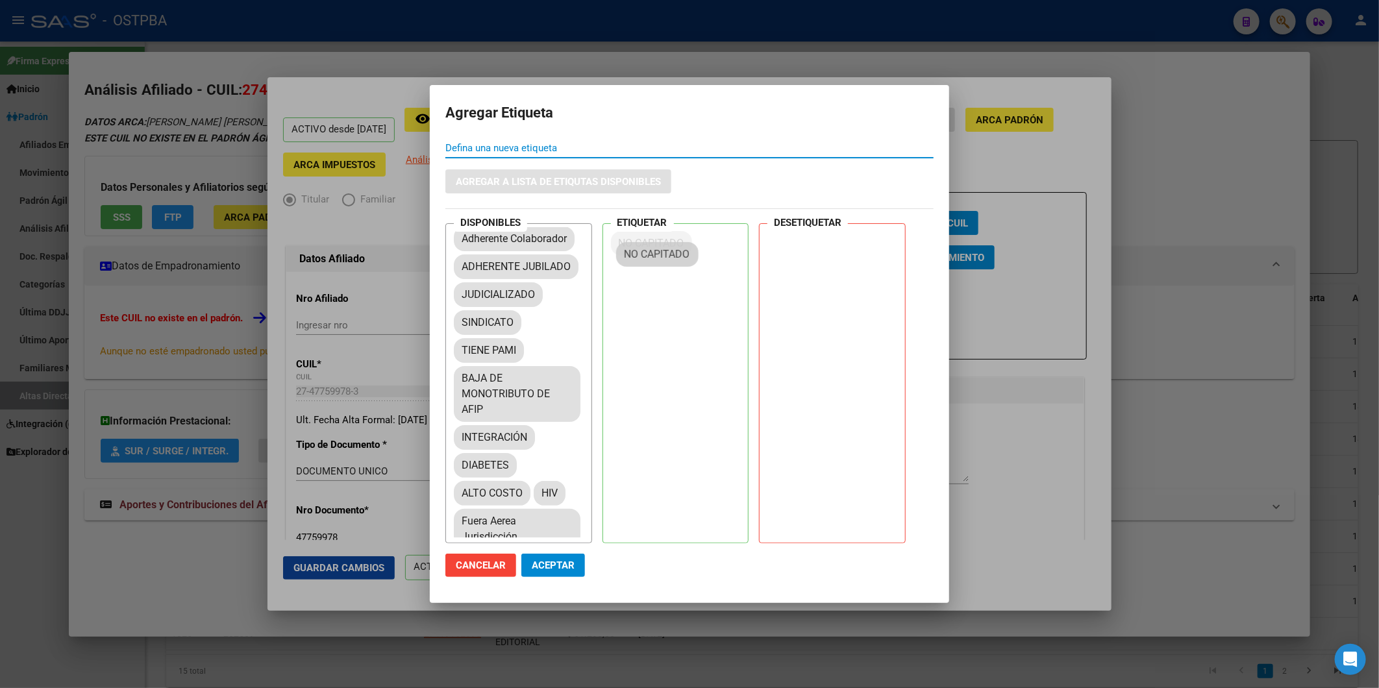
drag, startPoint x: 514, startPoint y: 408, endPoint x: 677, endPoint y: 254, distance: 224.2
click at [577, 566] on button "Aceptar" at bounding box center [554, 565] width 64 height 23
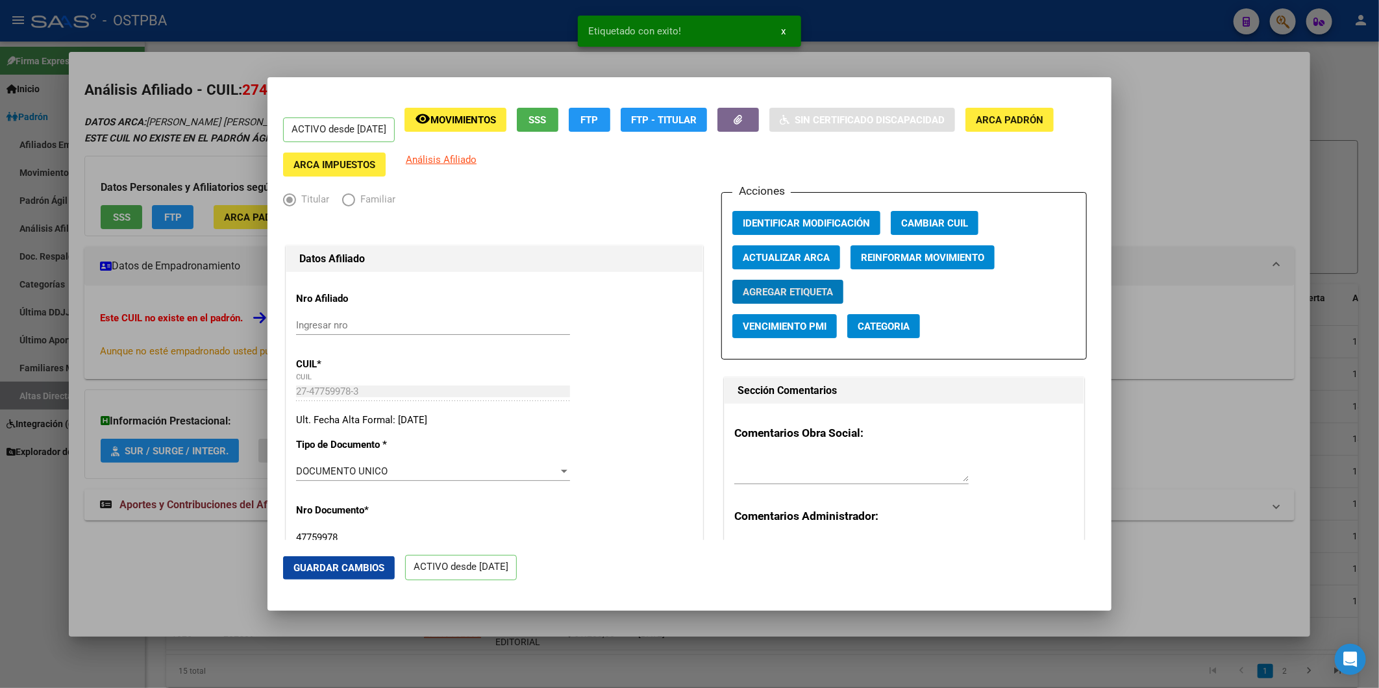
click at [1218, 195] on div at bounding box center [689, 344] width 1379 height 688
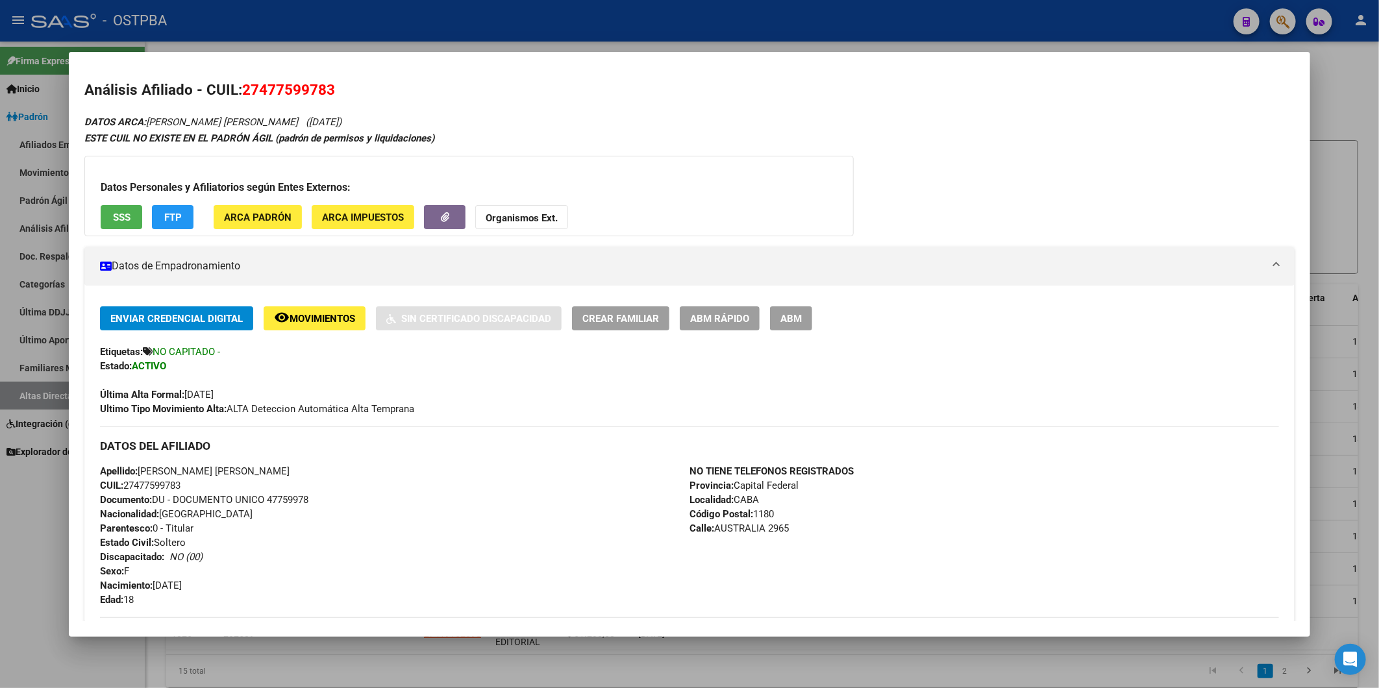
click at [1346, 83] on div at bounding box center [689, 344] width 1379 height 688
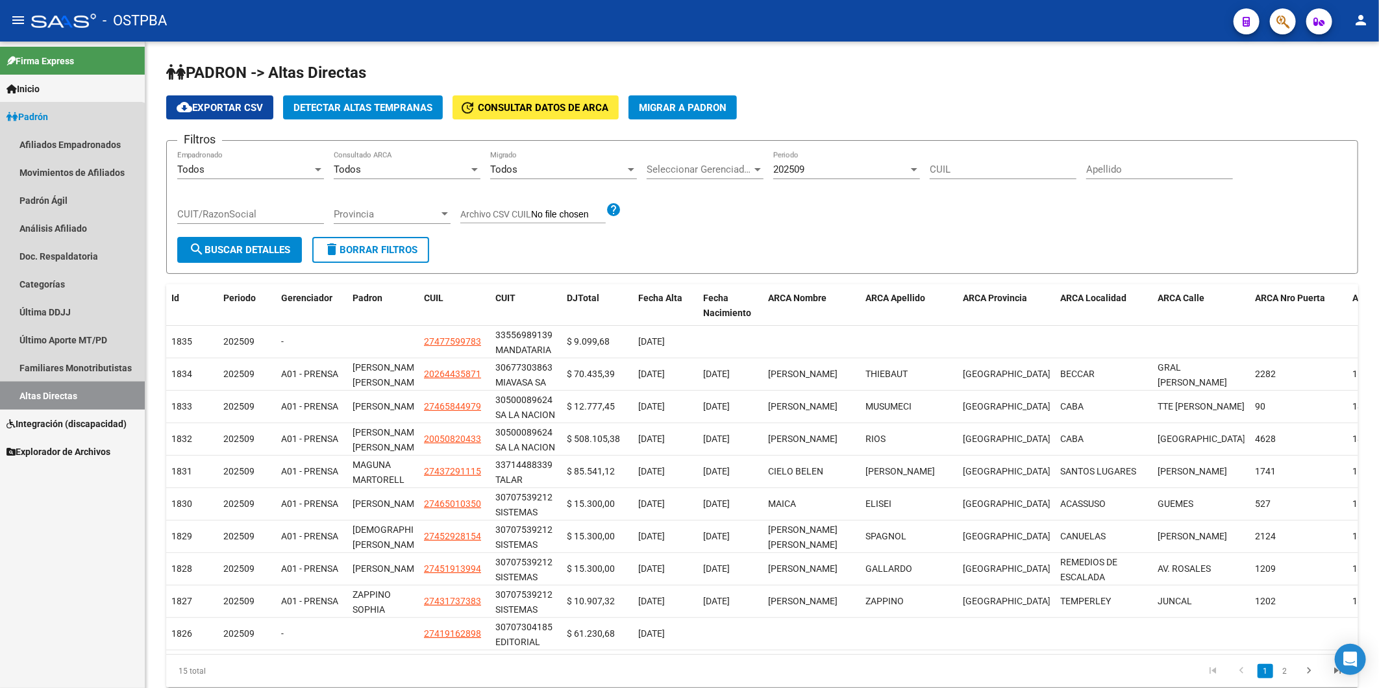
click at [50, 392] on link "Altas Directas" at bounding box center [72, 396] width 145 height 28
